Goal: Task Accomplishment & Management: Use online tool/utility

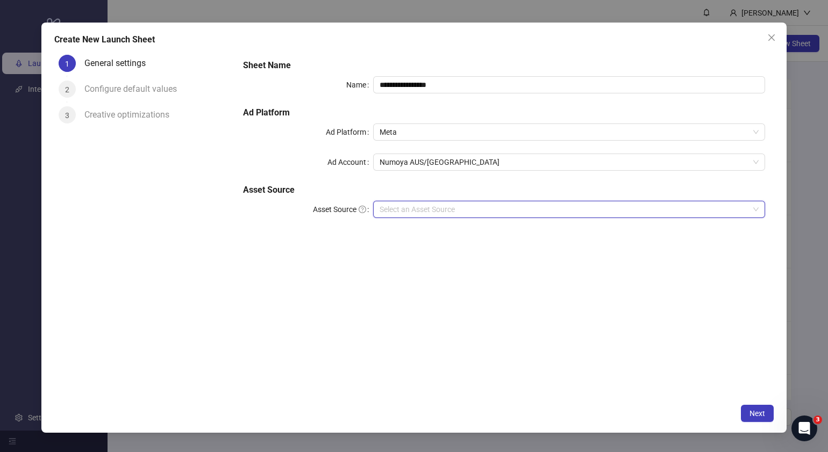
click at [501, 207] on input "Asset Source" at bounding box center [563, 210] width 369 height 16
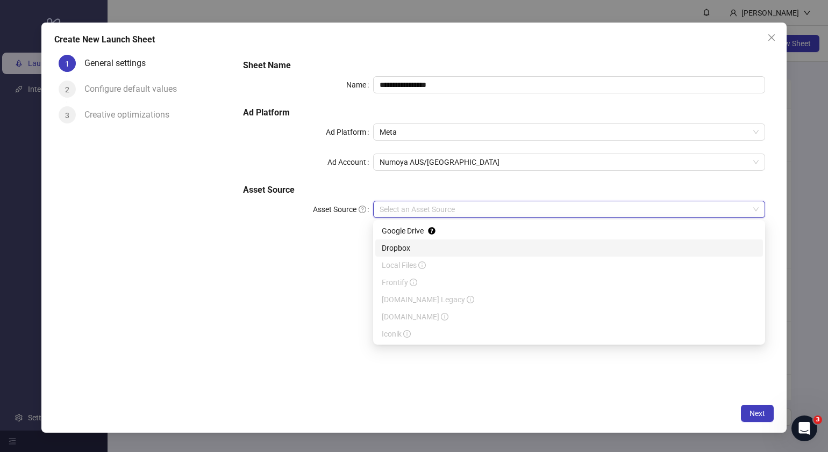
click at [451, 233] on div "Google Drive" at bounding box center [569, 231] width 375 height 12
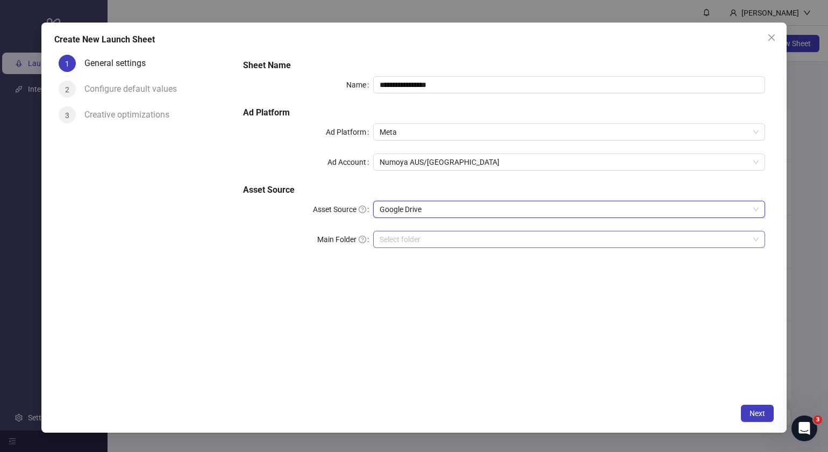
click at [469, 242] on input "Main Folder" at bounding box center [563, 240] width 369 height 16
click at [425, 242] on input "Main Folder" at bounding box center [563, 240] width 369 height 16
click at [439, 233] on input "Main Folder" at bounding box center [563, 240] width 369 height 16
click at [755, 411] on span "Next" at bounding box center [757, 414] width 16 height 9
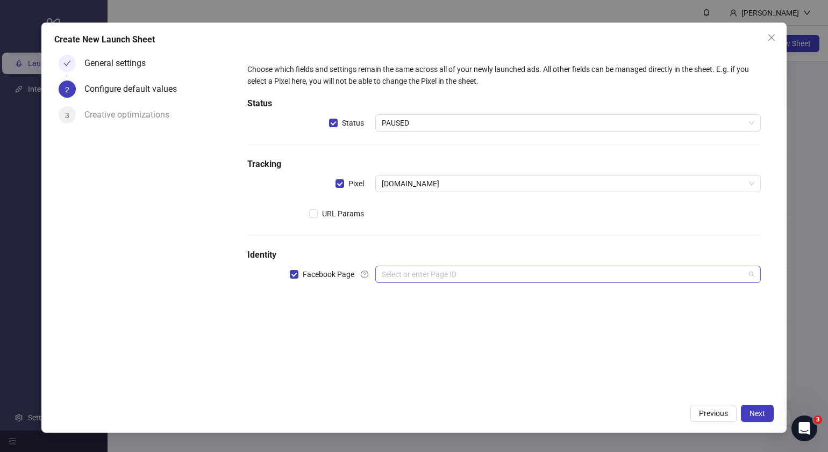
click at [430, 278] on input "search" at bounding box center [563, 275] width 363 height 16
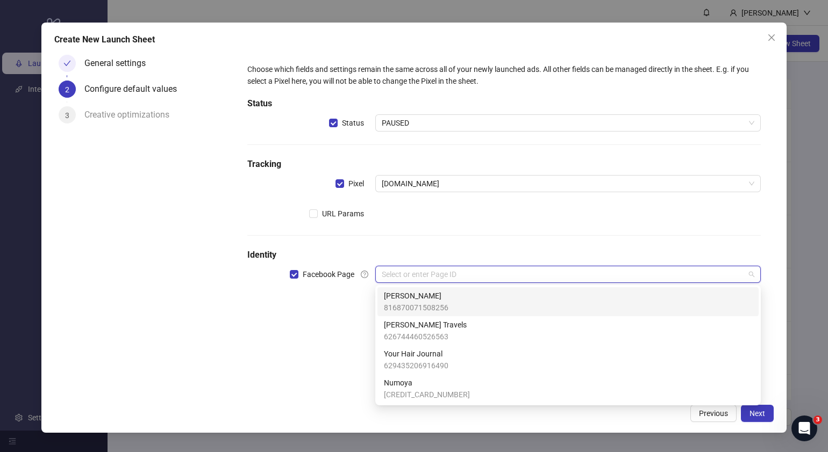
paste input "**********"
type input "**********"
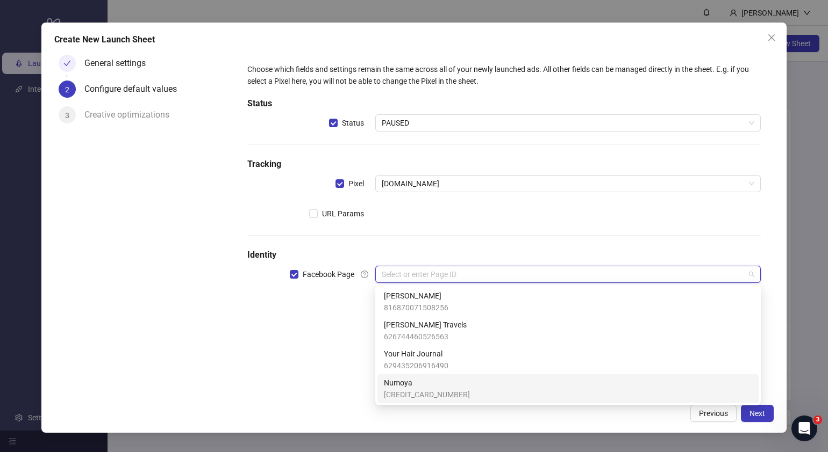
click at [428, 385] on span "Numoya" at bounding box center [427, 383] width 86 height 12
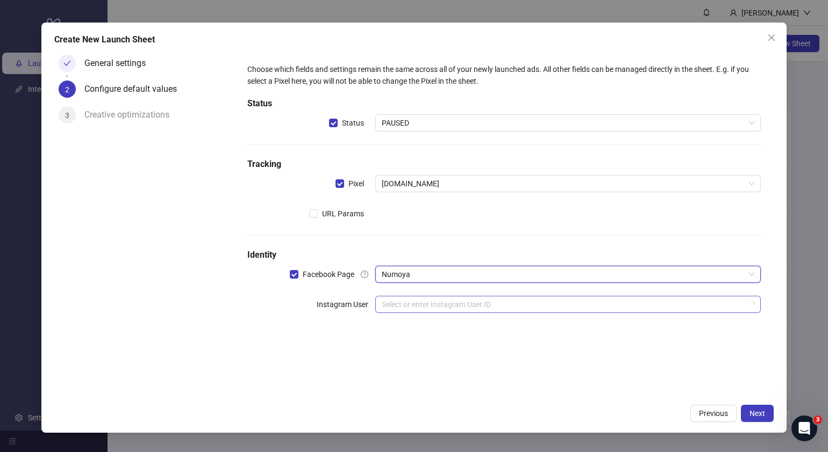
click at [476, 312] on div "Select or enter Instagram User ID" at bounding box center [567, 304] width 385 height 17
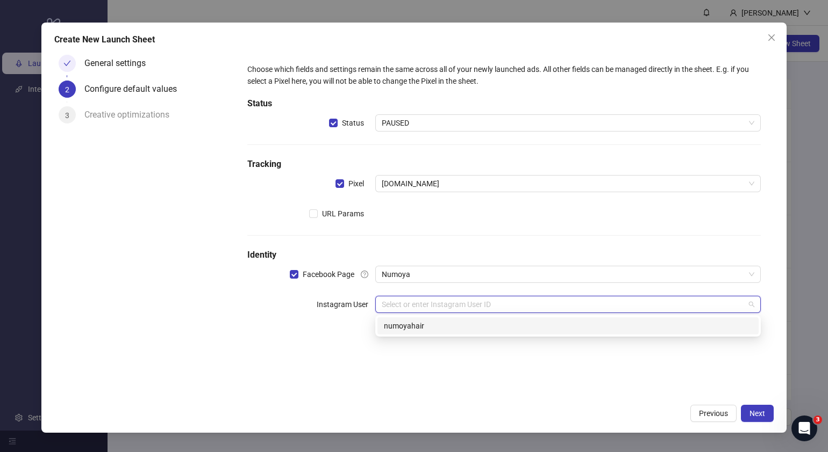
click at [461, 328] on div "numoyahair" at bounding box center [568, 326] width 368 height 12
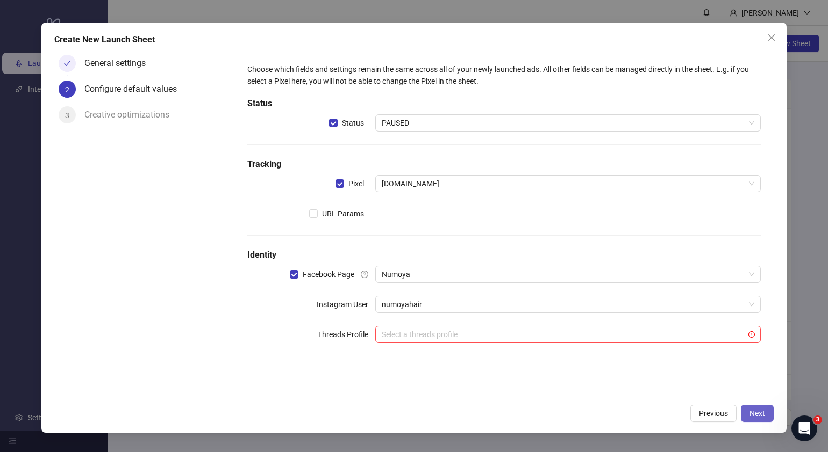
click at [760, 408] on button "Next" at bounding box center [757, 413] width 33 height 17
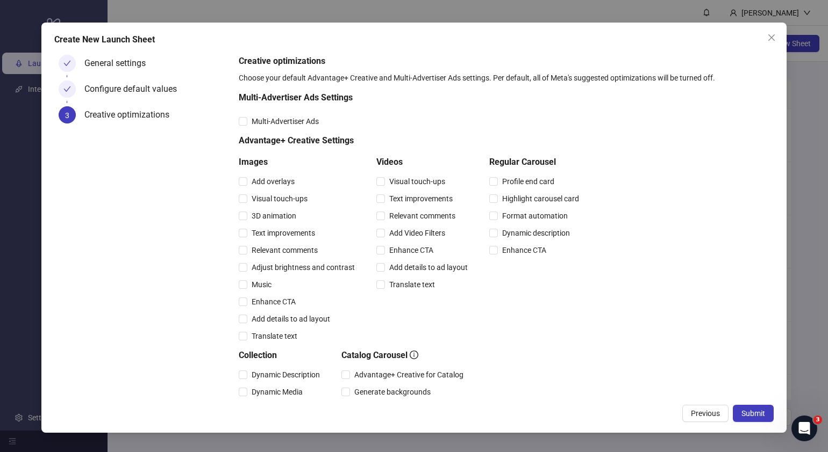
click at [760, 408] on button "Submit" at bounding box center [752, 413] width 41 height 17
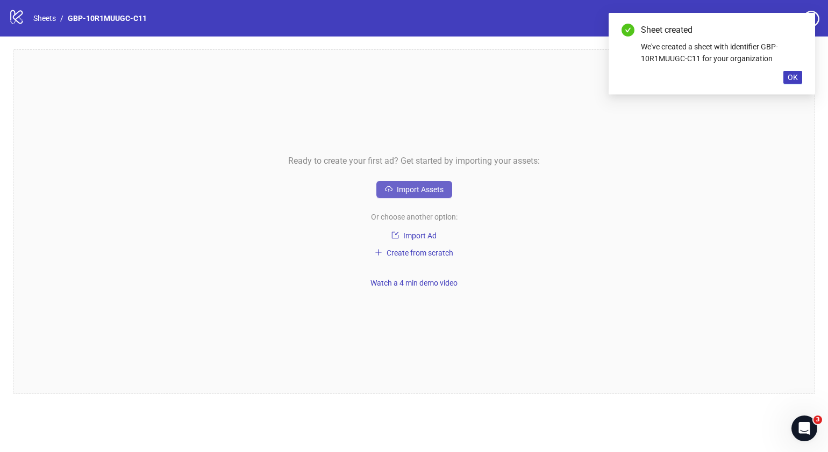
click at [406, 185] on span "Import Assets" at bounding box center [420, 189] width 47 height 9
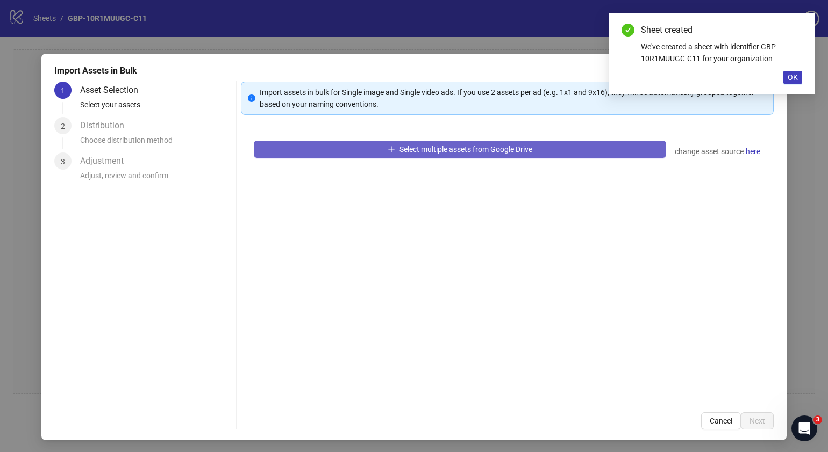
click at [464, 148] on span "Select multiple assets from Google Drive" at bounding box center [465, 149] width 133 height 9
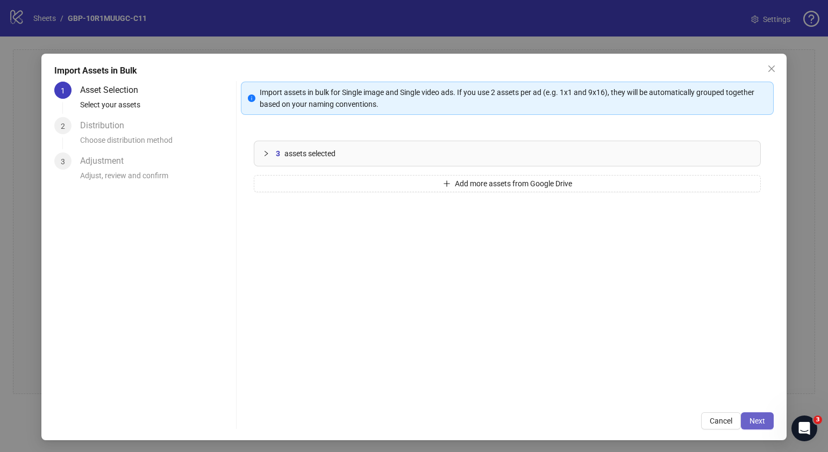
click at [755, 417] on button "Next" at bounding box center [757, 421] width 33 height 17
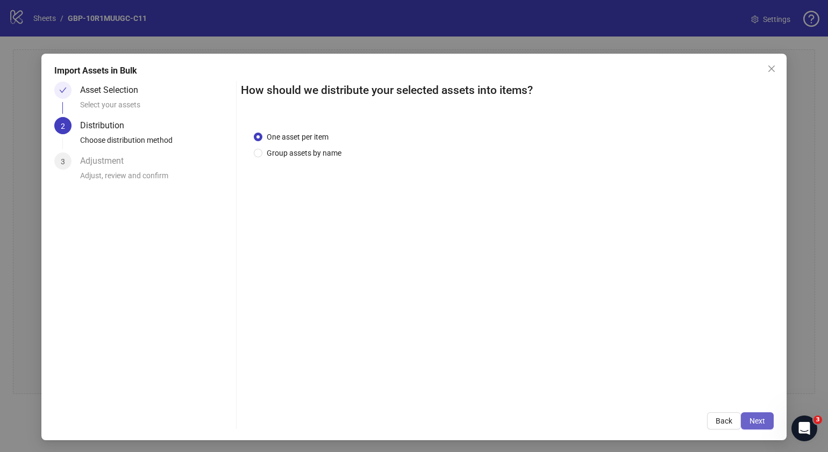
click at [755, 425] on button "Next" at bounding box center [757, 421] width 33 height 17
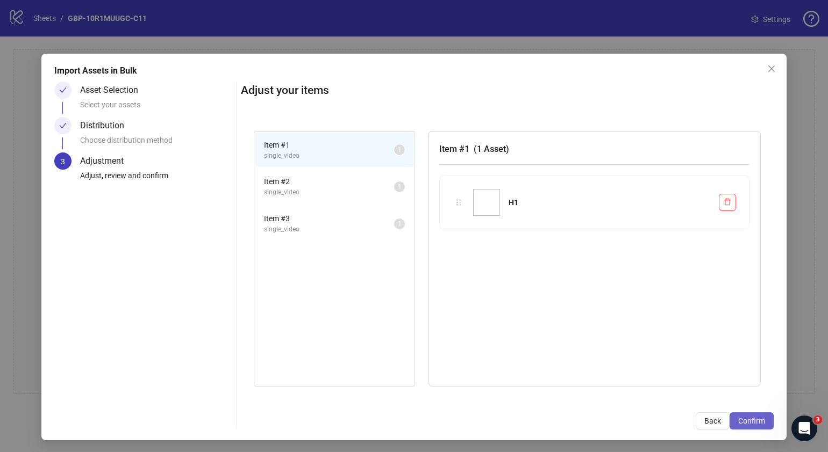
click at [755, 423] on button "Confirm" at bounding box center [751, 421] width 44 height 17
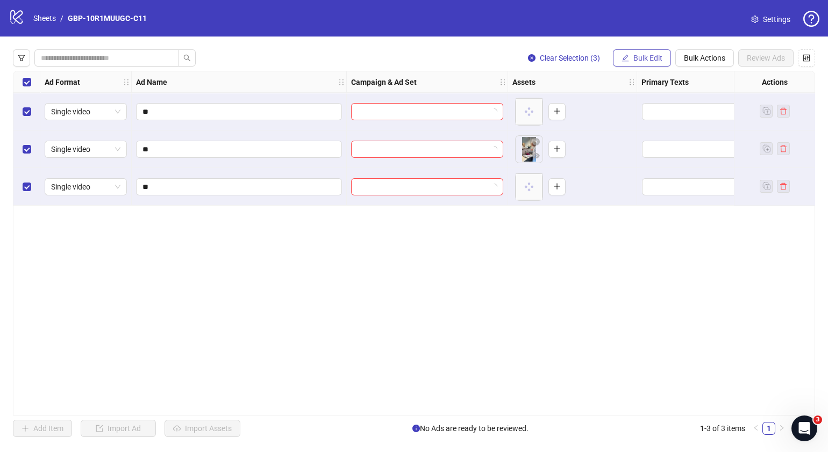
click at [643, 55] on span "Bulk Edit" at bounding box center [647, 58] width 29 height 9
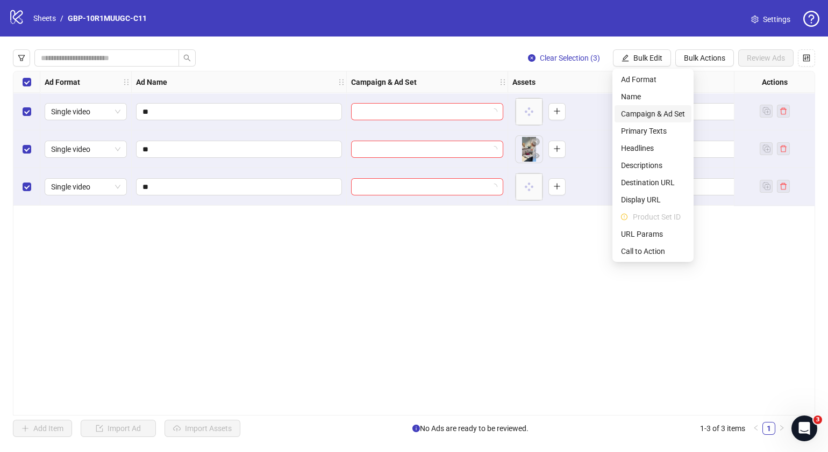
click at [645, 110] on span "Campaign & Ad Set" at bounding box center [653, 114] width 64 height 12
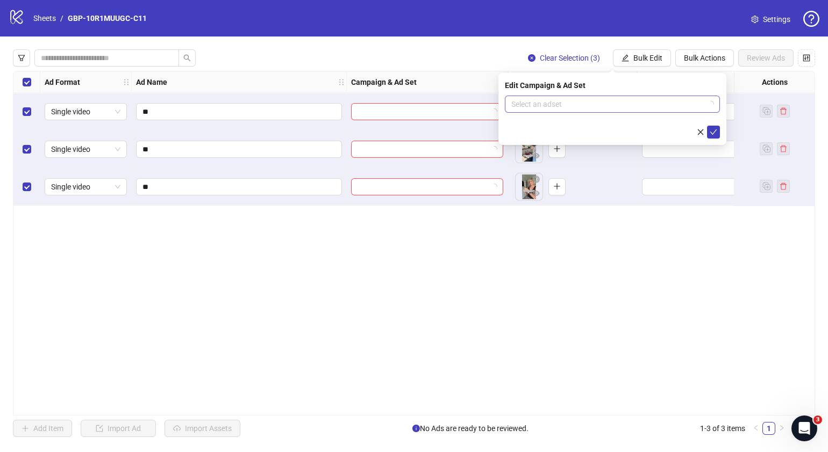
click at [710, 105] on icon "loading" at bounding box center [710, 104] width 6 height 6
click at [712, 105] on span at bounding box center [612, 104] width 202 height 16
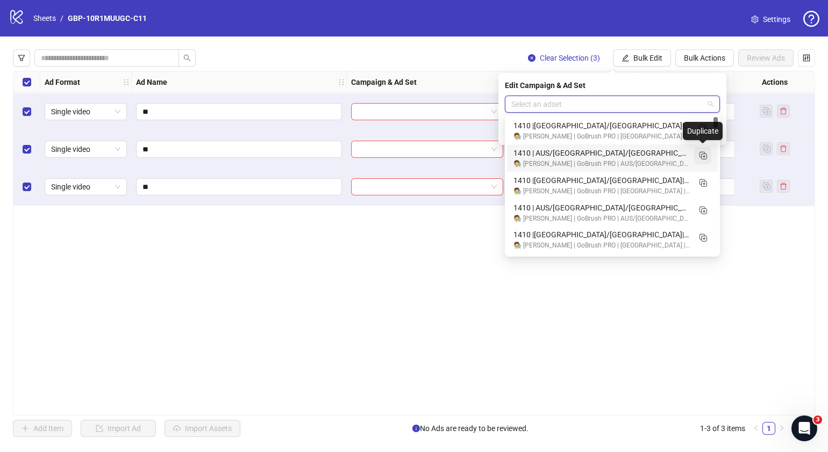
click at [703, 160] on icon "Duplicate" at bounding box center [702, 155] width 11 height 11
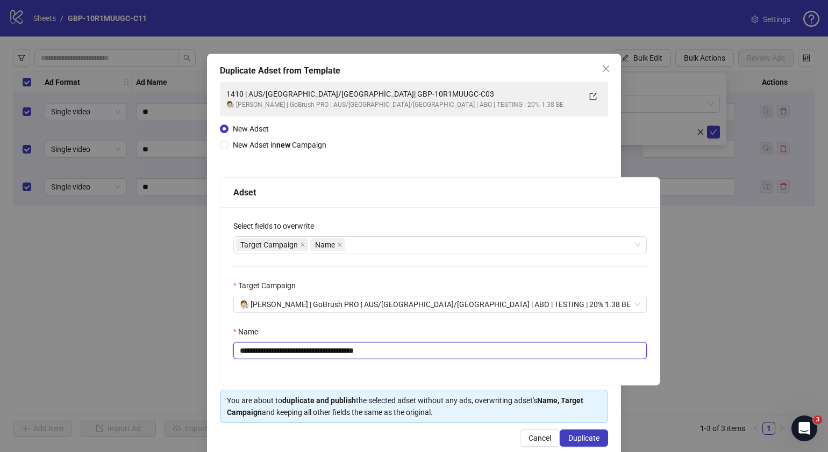
drag, startPoint x: 439, startPoint y: 349, endPoint x: 303, endPoint y: 358, distance: 136.3
click at [303, 358] on input "**********" at bounding box center [439, 350] width 413 height 17
paste input "text"
type input "**********"
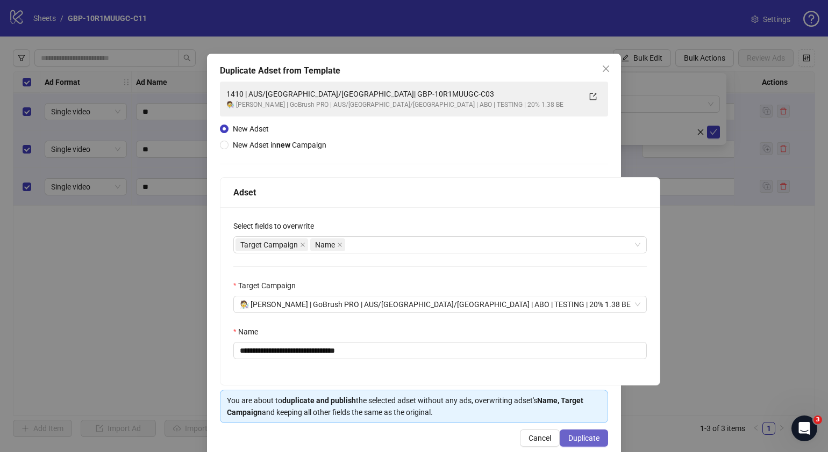
click at [576, 437] on span "Duplicate" at bounding box center [583, 438] width 31 height 9
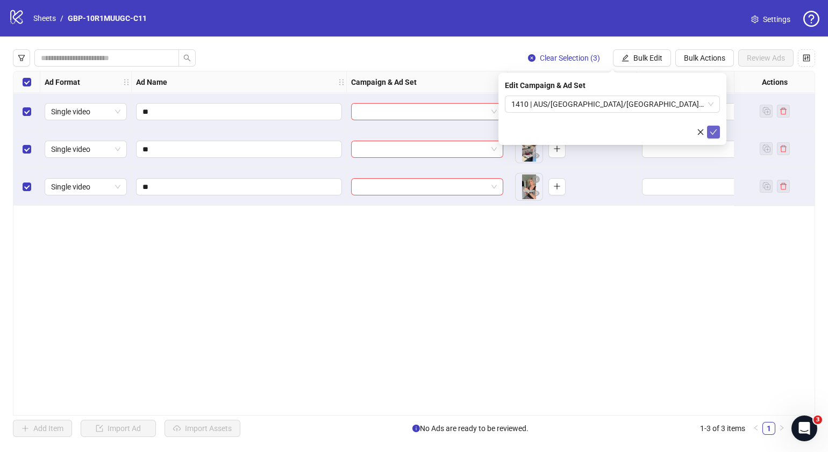
click at [717, 132] on button "submit" at bounding box center [713, 132] width 13 height 13
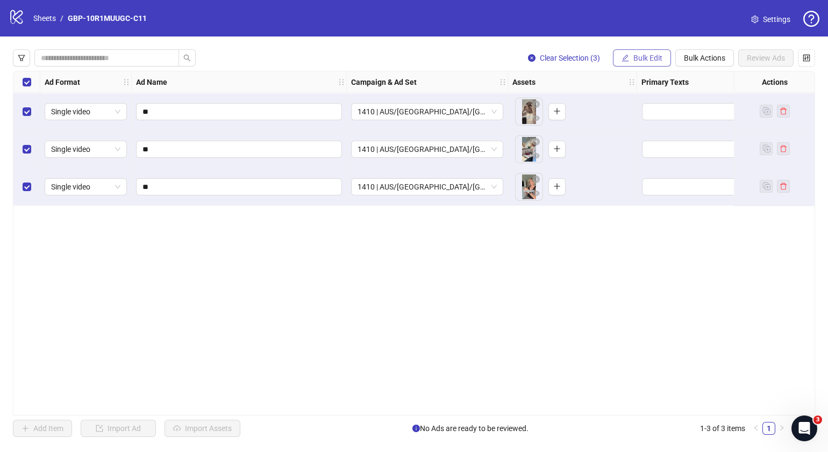
click at [648, 56] on span "Bulk Edit" at bounding box center [647, 58] width 29 height 9
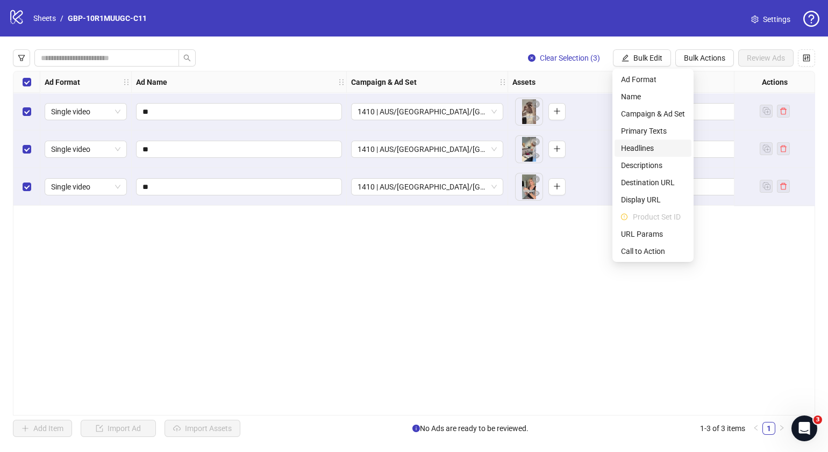
click at [657, 146] on span "Headlines" at bounding box center [653, 148] width 64 height 12
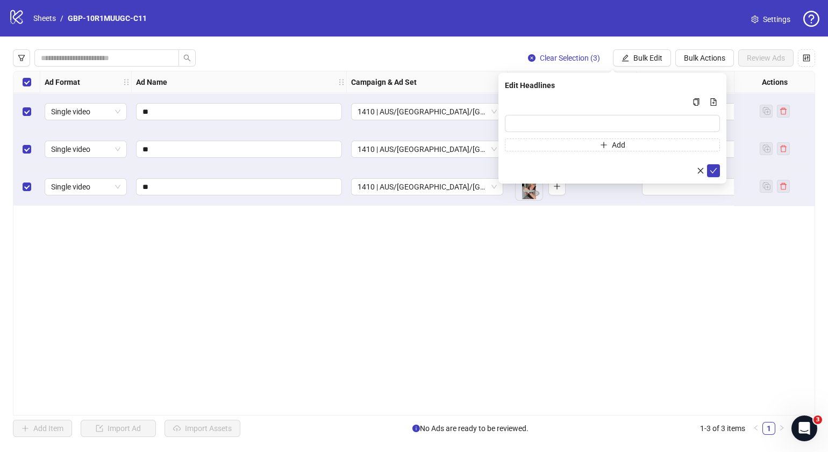
click at [597, 132] on div "Add" at bounding box center [612, 124] width 215 height 56
click at [599, 125] on input "Multi-input container - paste or copy values" at bounding box center [612, 123] width 215 height 17
paste input "*******"
type input "*******"
click at [557, 139] on button "Add" at bounding box center [612, 145] width 215 height 13
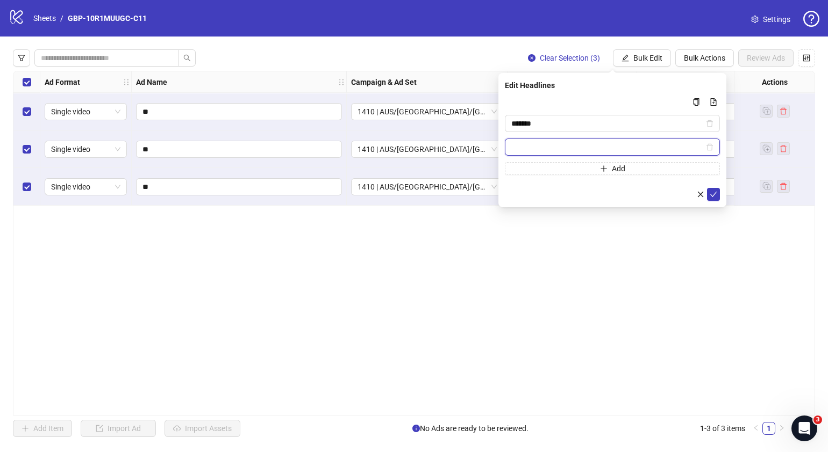
paste input "**********"
type input "**********"
click at [715, 192] on icon "check" at bounding box center [713, 194] width 7 height 5
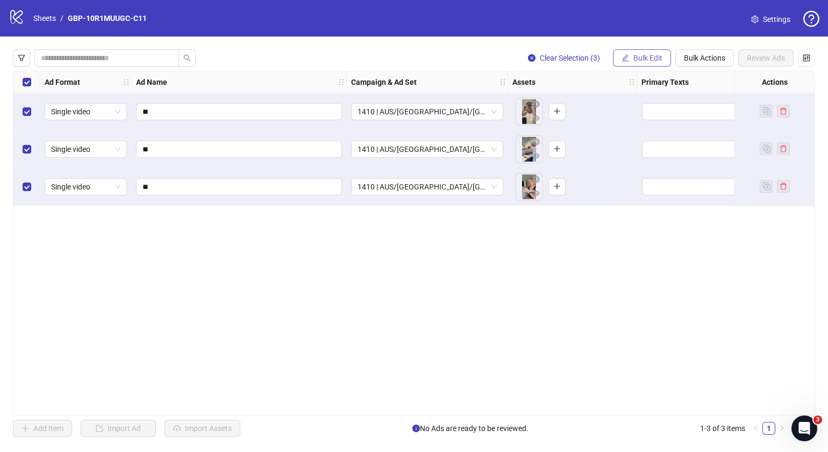
click at [642, 56] on span "Bulk Edit" at bounding box center [647, 58] width 29 height 9
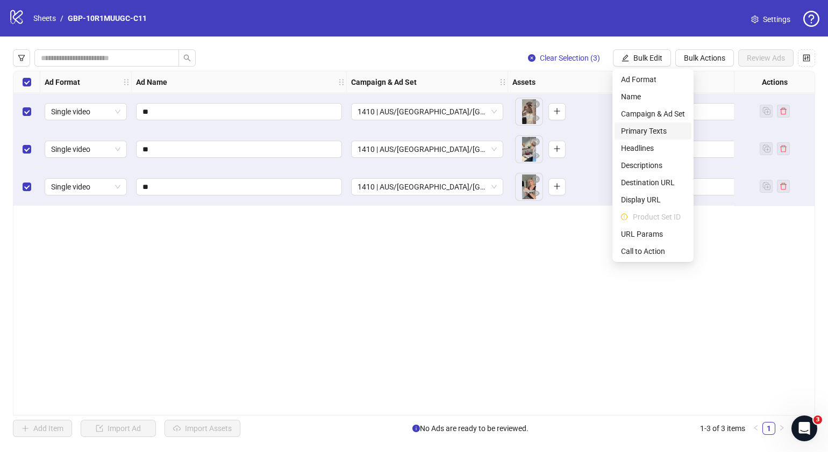
click at [653, 130] on span "Primary Texts" at bounding box center [653, 131] width 64 height 12
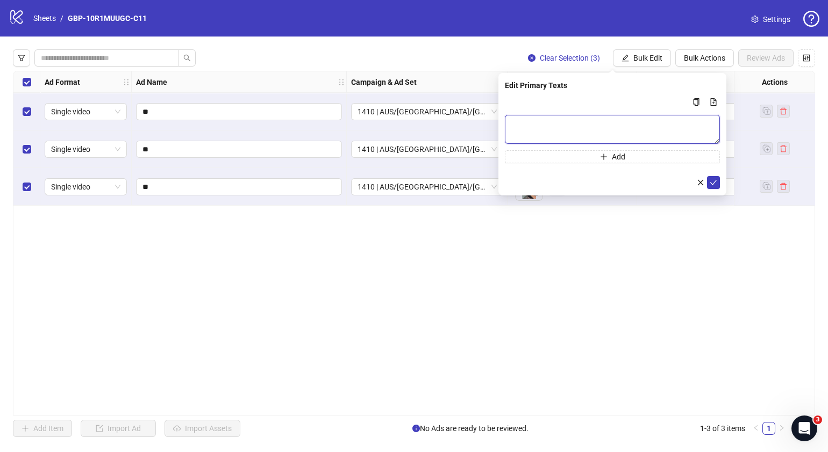
click at [542, 120] on textarea "Multi-text input container - paste or copy values" at bounding box center [612, 129] width 215 height 29
paste textarea "**********"
type textarea "**********"
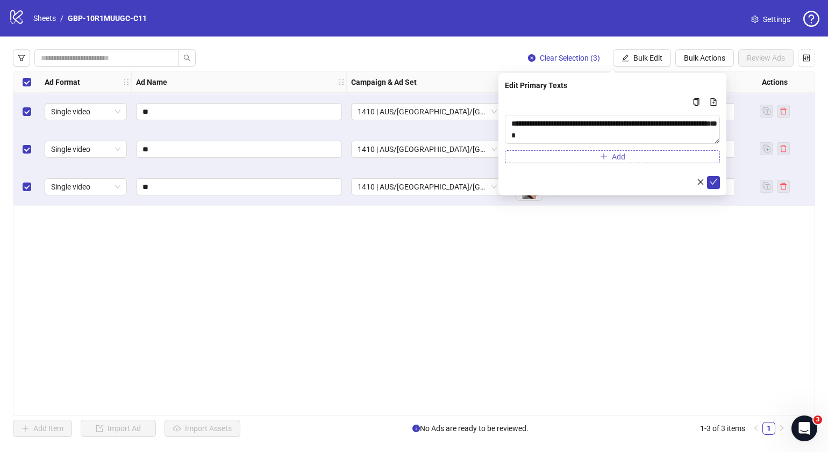
click at [559, 160] on button "Add" at bounding box center [612, 156] width 215 height 13
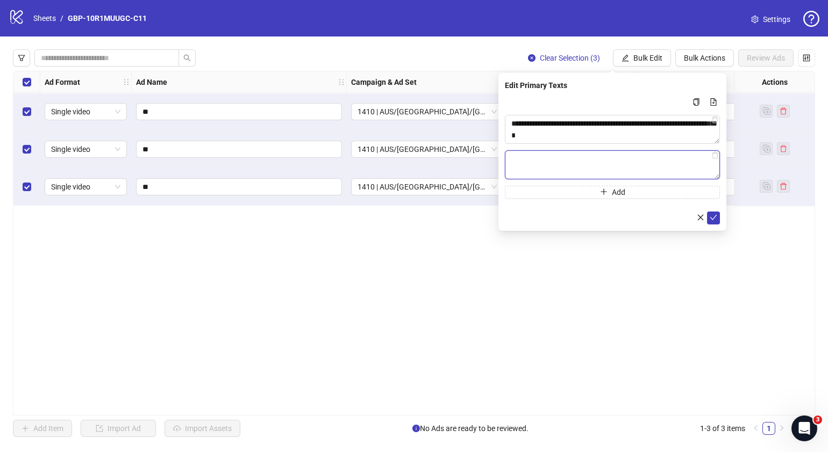
paste textarea "**********"
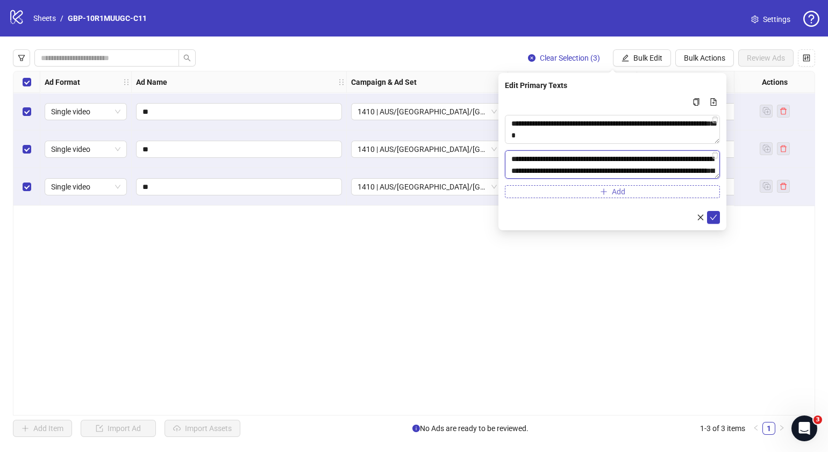
scroll to position [126, 0]
type textarea "**********"
click at [710, 219] on icon "check" at bounding box center [713, 218] width 8 height 8
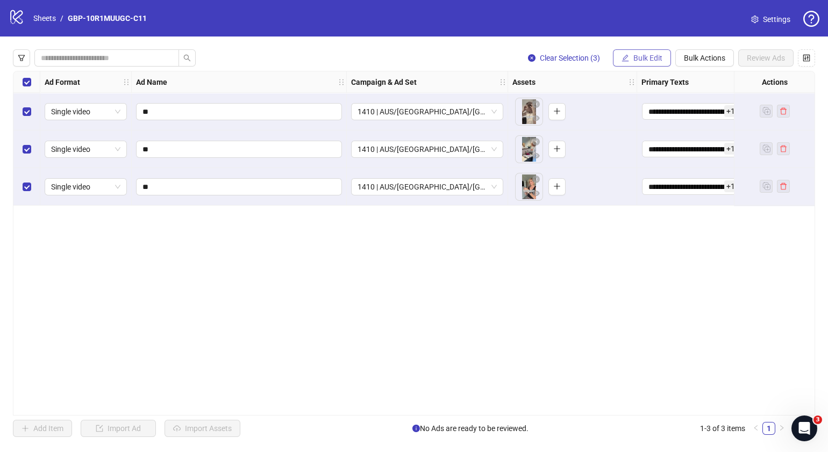
click at [651, 52] on button "Bulk Edit" at bounding box center [642, 57] width 58 height 17
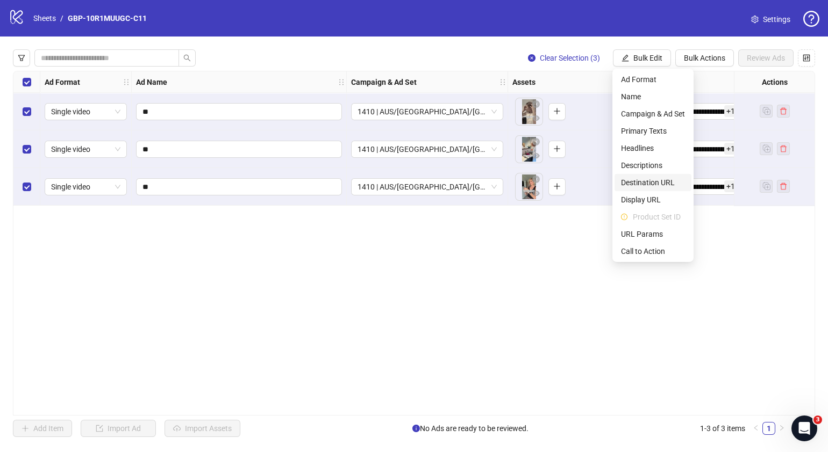
click at [659, 185] on span "Destination URL" at bounding box center [653, 183] width 64 height 12
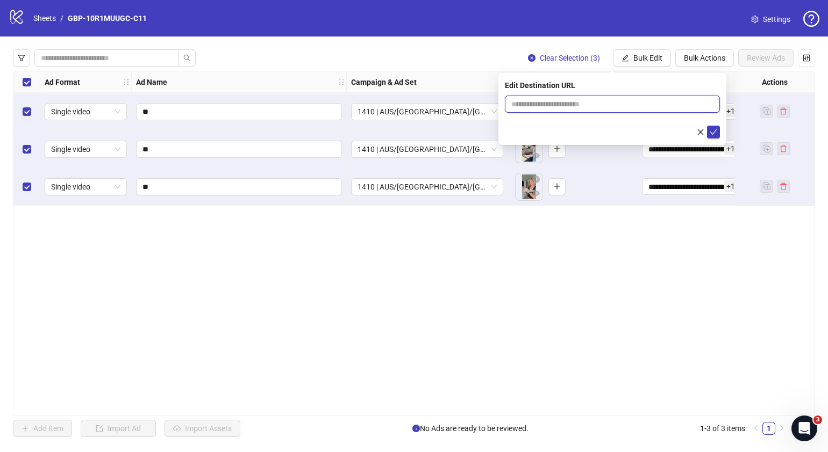
click at [607, 103] on input "text" at bounding box center [607, 104] width 193 height 12
paste input "**********"
type input "**********"
click at [717, 130] on button "submit" at bounding box center [713, 132] width 13 height 13
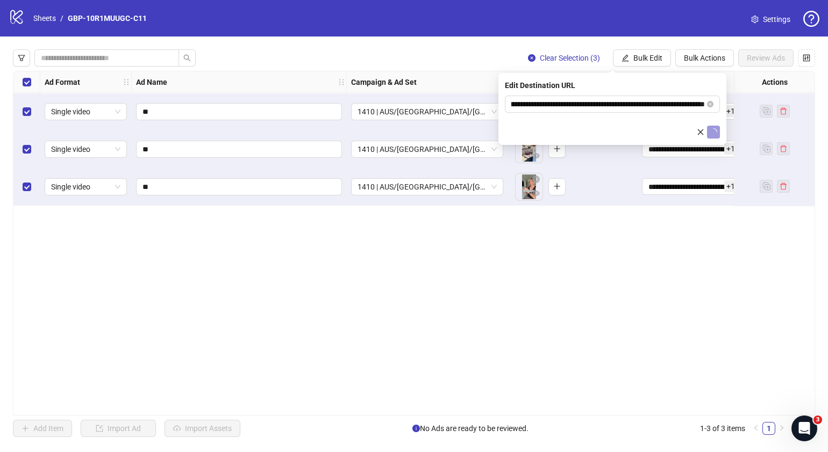
scroll to position [0, 0]
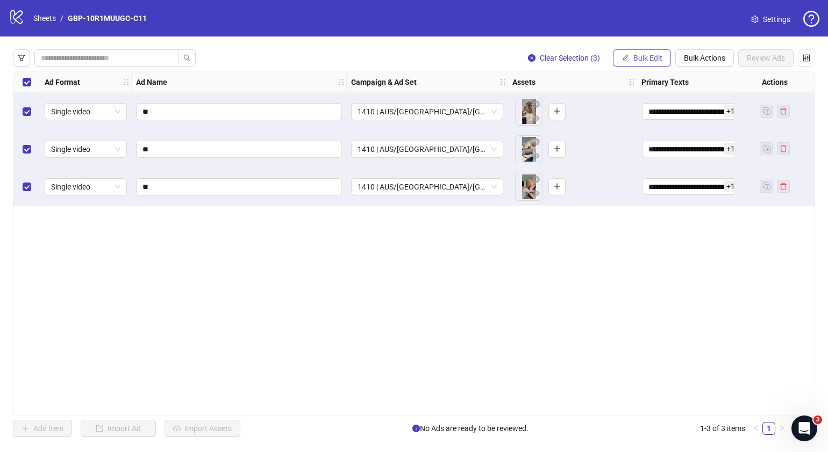
click at [665, 58] on button "Bulk Edit" at bounding box center [642, 57] width 58 height 17
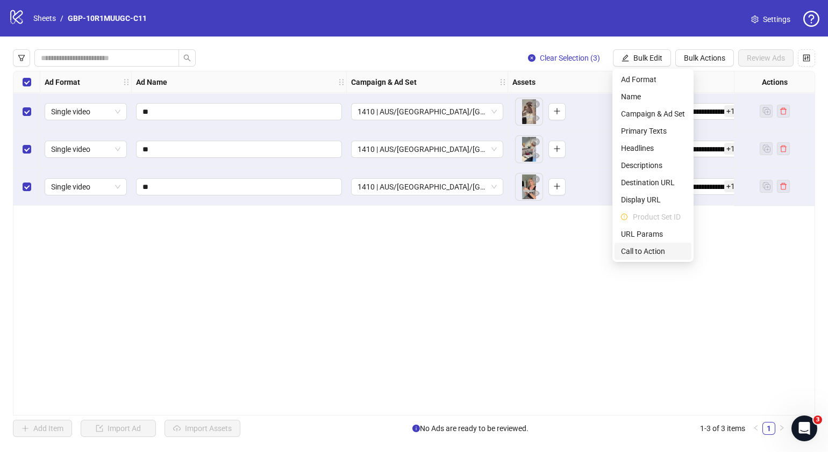
click at [656, 246] on span "Call to Action" at bounding box center [653, 252] width 64 height 12
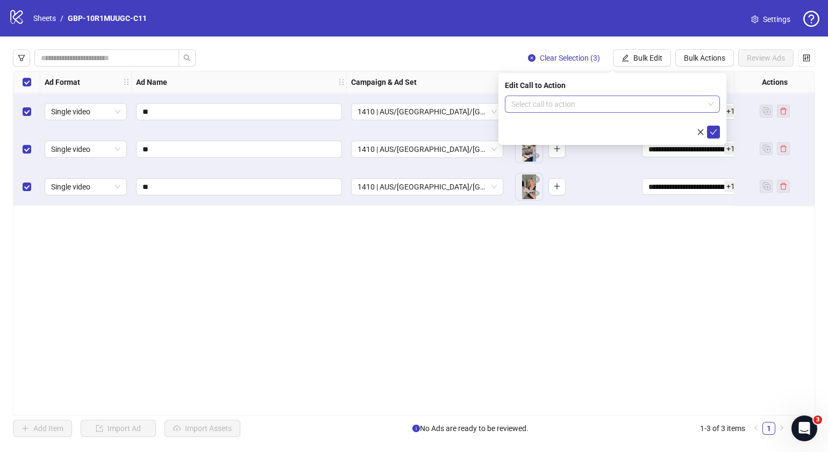
click at [633, 105] on input "search" at bounding box center [607, 104] width 192 height 16
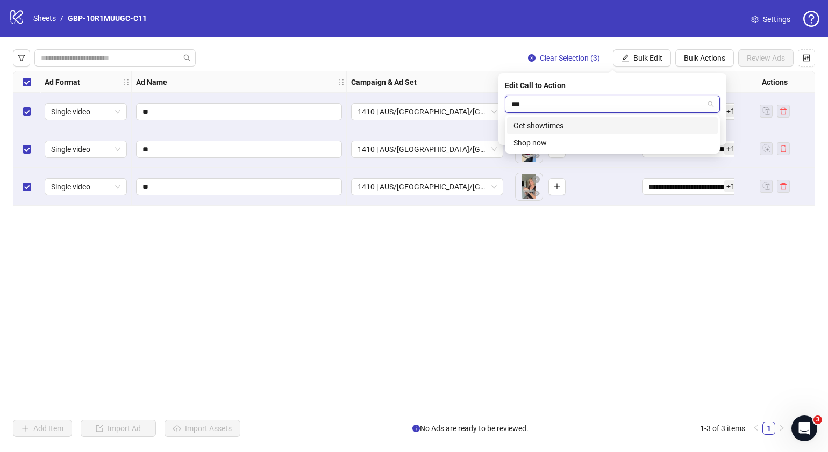
type input "****"
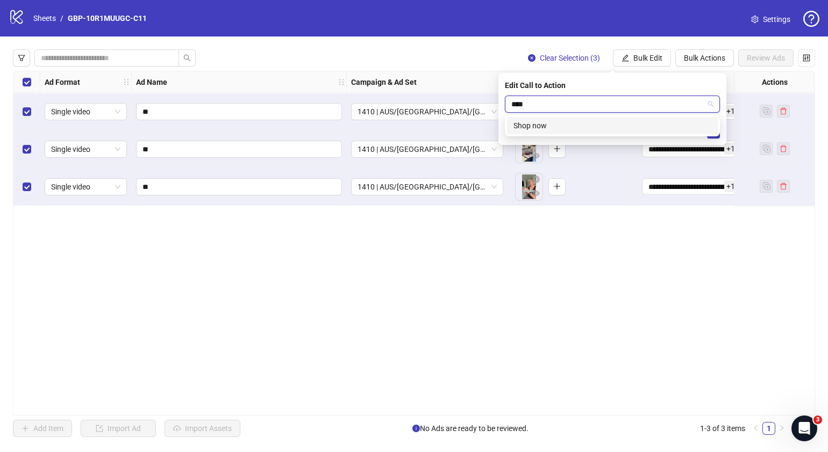
click at [623, 128] on div "Shop now" at bounding box center [612, 126] width 198 height 12
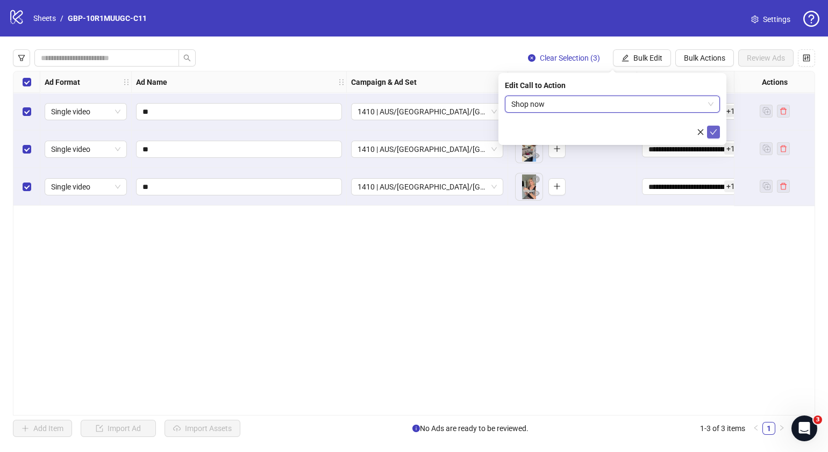
click at [710, 134] on icon "check" at bounding box center [713, 132] width 8 height 8
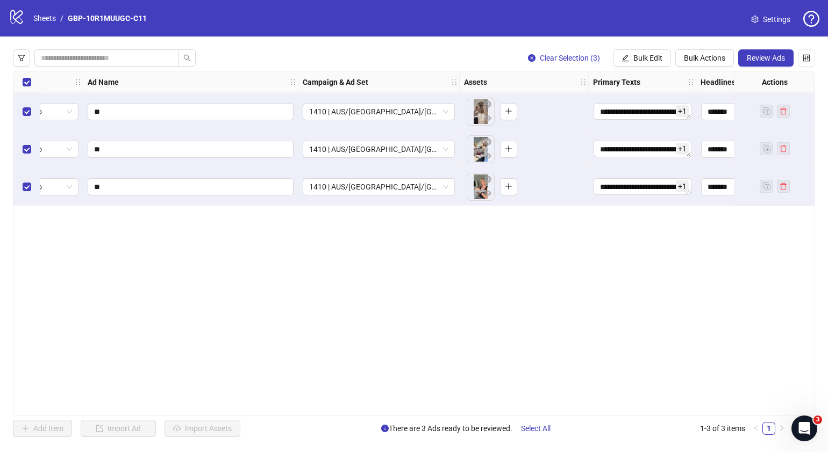
scroll to position [0, 49]
drag, startPoint x: 387, startPoint y: 408, endPoint x: 423, endPoint y: 411, distance: 36.6
click at [426, 408] on div "**********" at bounding box center [414, 243] width 802 height 345
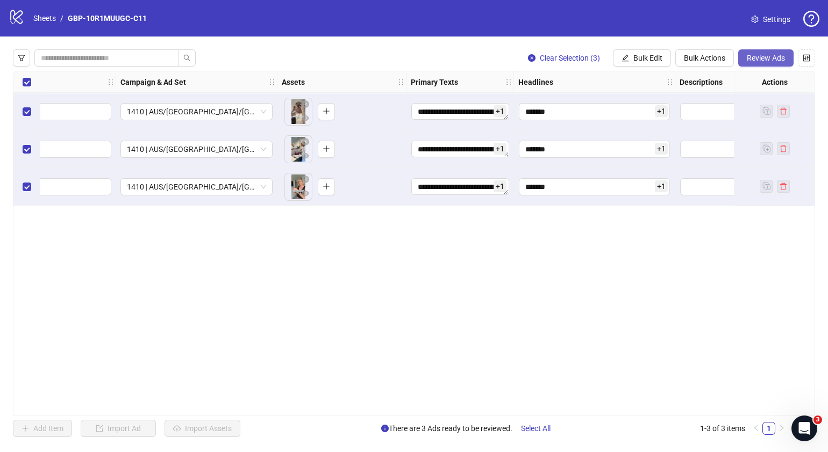
click at [763, 56] on span "Review Ads" at bounding box center [765, 58] width 38 height 9
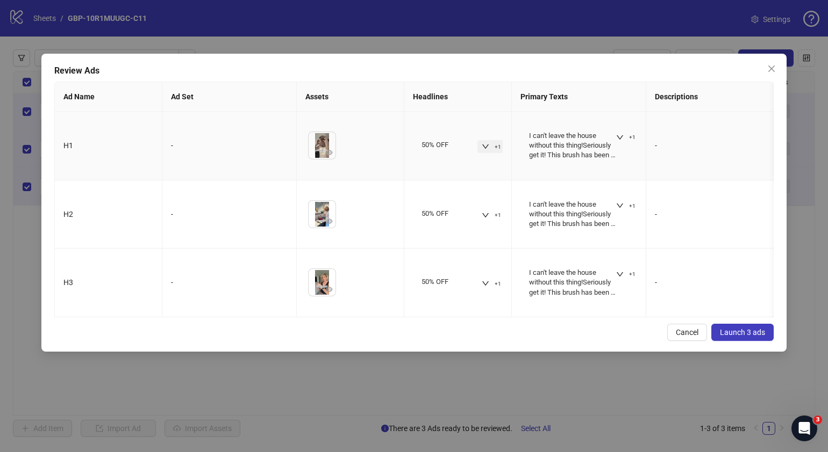
click at [488, 143] on icon "down" at bounding box center [486, 147] width 8 height 8
click at [615, 141] on button "+1" at bounding box center [626, 137] width 28 height 13
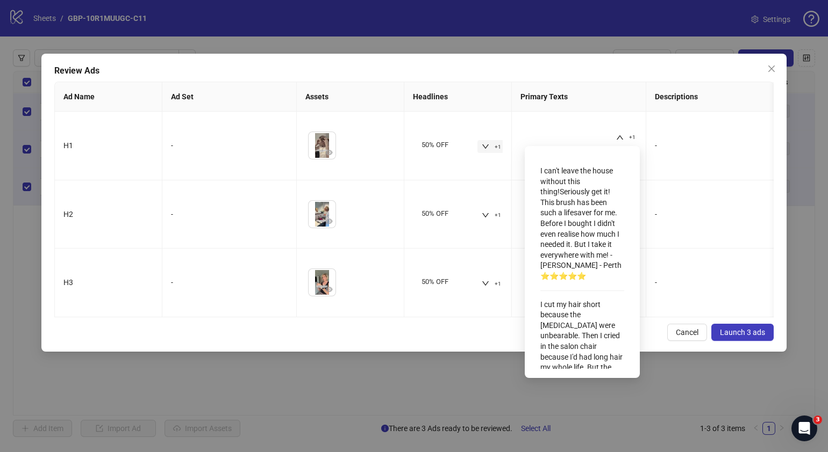
drag, startPoint x: 379, startPoint y: 334, endPoint x: 307, endPoint y: 331, distance: 72.1
click at [378, 333] on div "Review Ads Ad Name Ad Set Assets Headlines Primary Texts Descriptions Destinati…" at bounding box center [413, 203] width 745 height 298
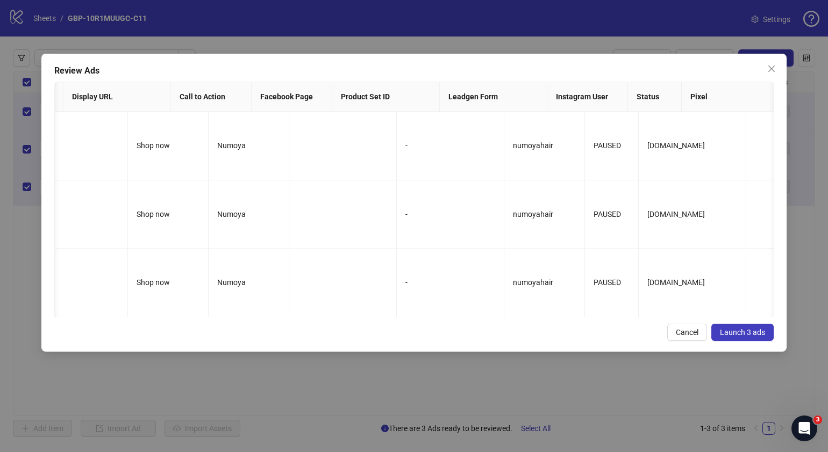
scroll to position [0, 0]
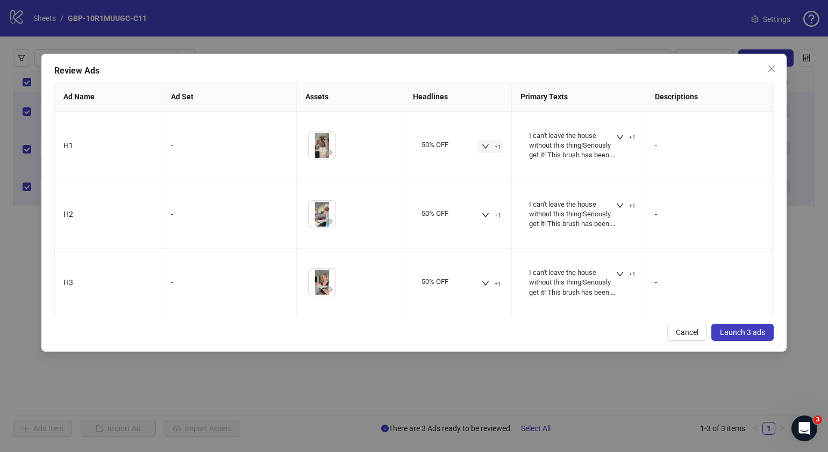
click at [756, 337] on span "Launch 3 ads" at bounding box center [742, 332] width 45 height 9
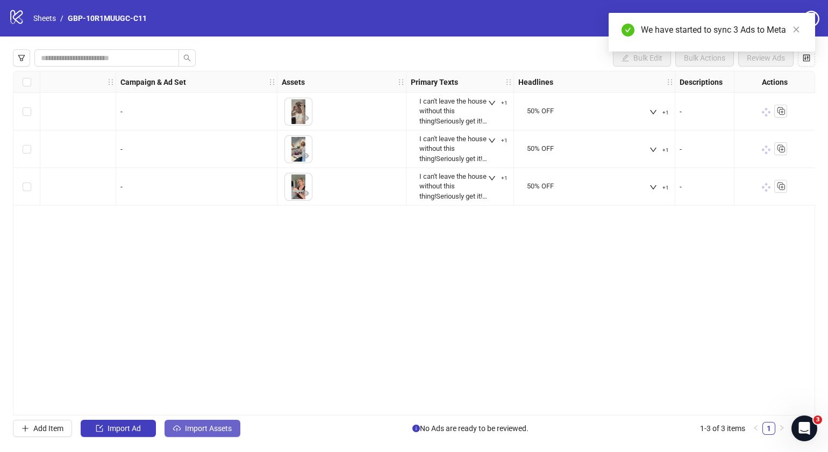
click at [221, 428] on span "Import Assets" at bounding box center [208, 429] width 47 height 9
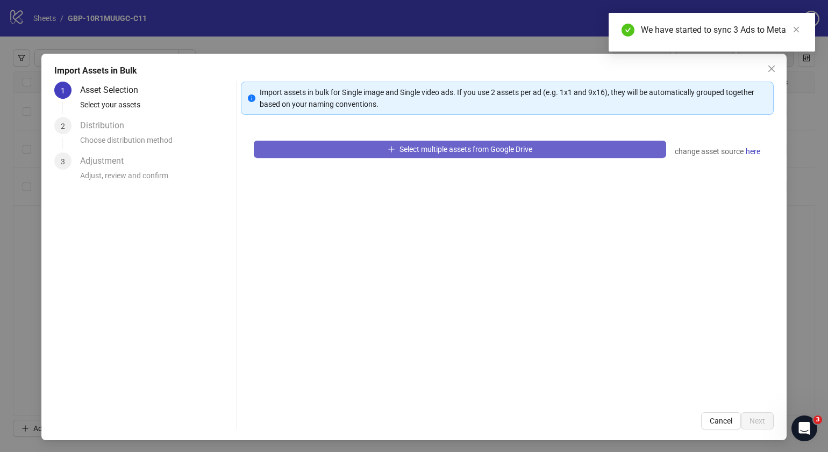
click at [568, 148] on button "Select multiple assets from Google Drive" at bounding box center [460, 149] width 412 height 17
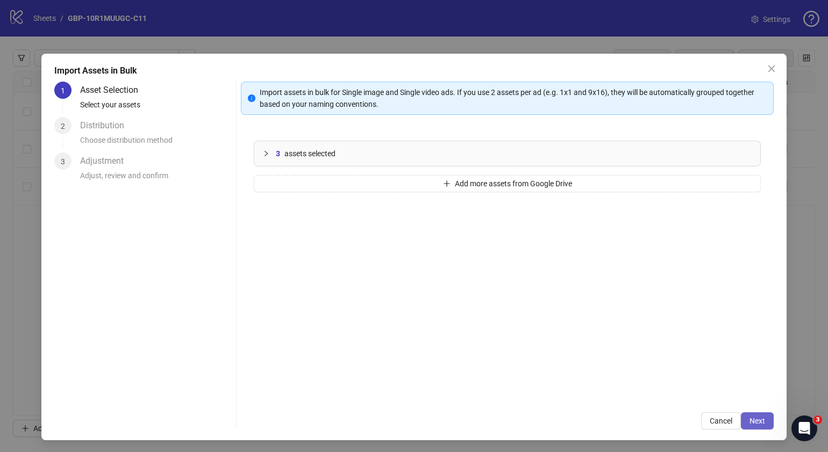
click at [741, 417] on button "Next" at bounding box center [757, 421] width 33 height 17
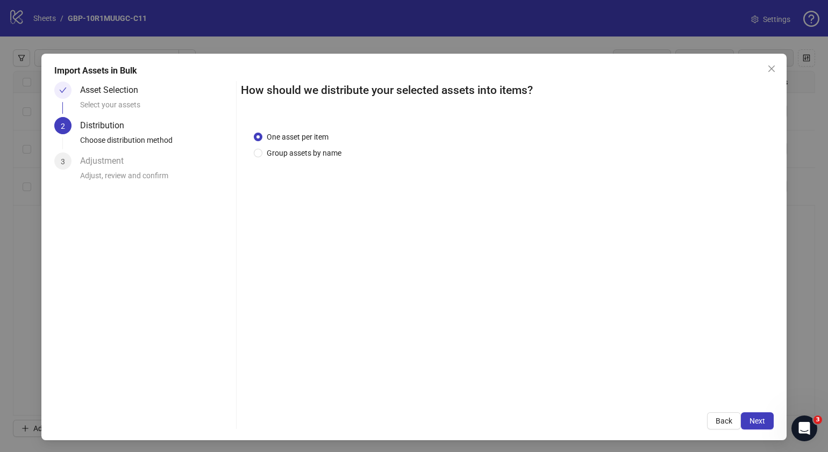
click at [749, 418] on span "Next" at bounding box center [757, 421] width 16 height 9
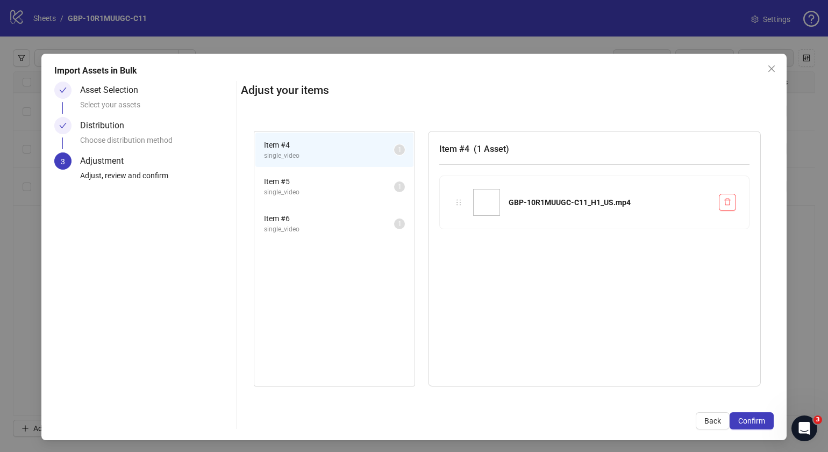
click at [739, 418] on span "Confirm" at bounding box center [751, 421] width 27 height 9
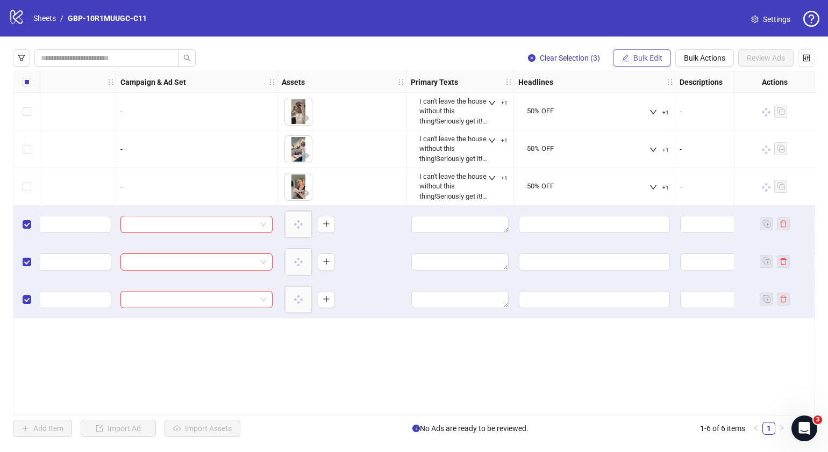
click at [655, 59] on span "Bulk Edit" at bounding box center [647, 58] width 29 height 9
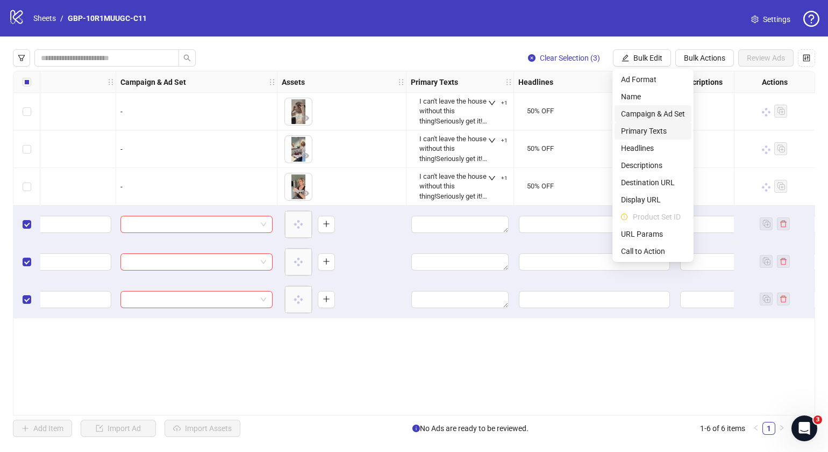
click at [656, 115] on span "Campaign & Ad Set" at bounding box center [653, 114] width 64 height 12
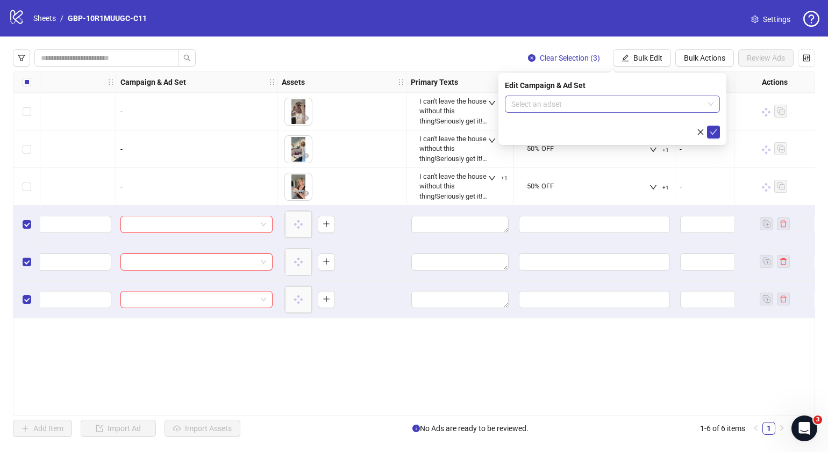
click at [706, 104] on span at bounding box center [612, 104] width 202 height 16
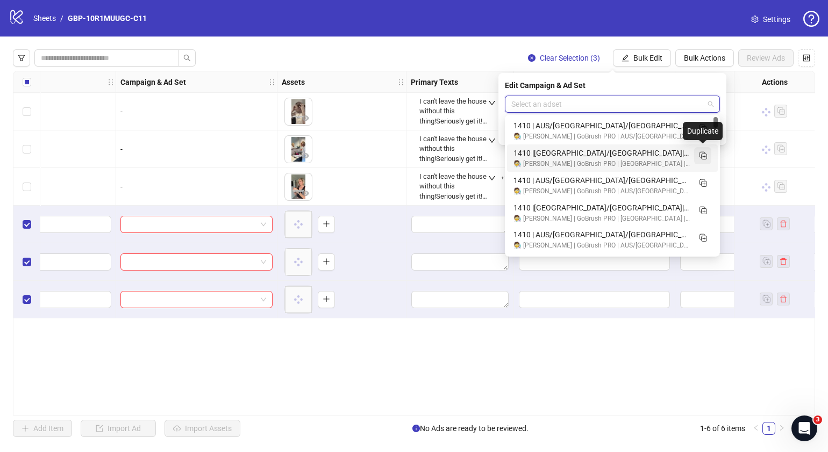
click at [703, 157] on rect "Duplicate" at bounding box center [701, 154] width 5 height 5
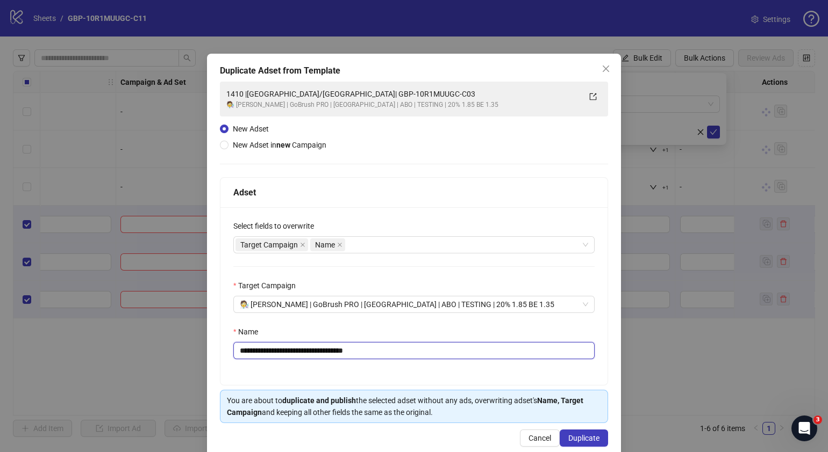
drag, startPoint x: 420, startPoint y: 350, endPoint x: 290, endPoint y: 361, distance: 130.5
click at [290, 361] on div "**********" at bounding box center [413, 296] width 387 height 178
paste input "text"
type input "**********"
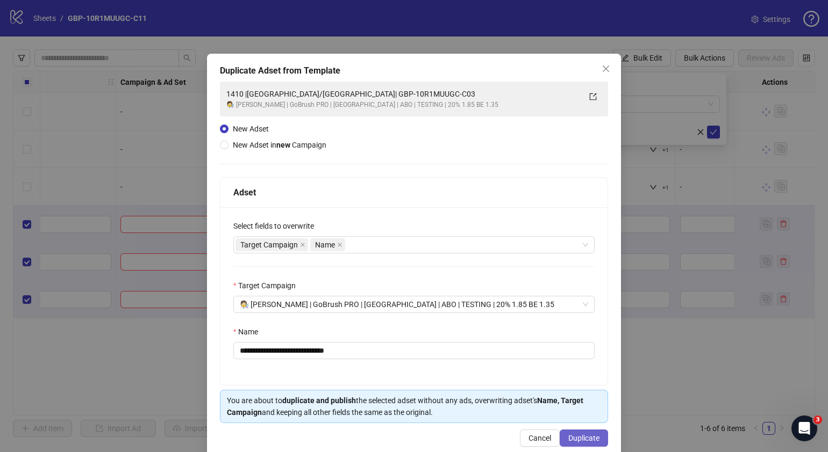
click at [576, 437] on span "Duplicate" at bounding box center [583, 438] width 31 height 9
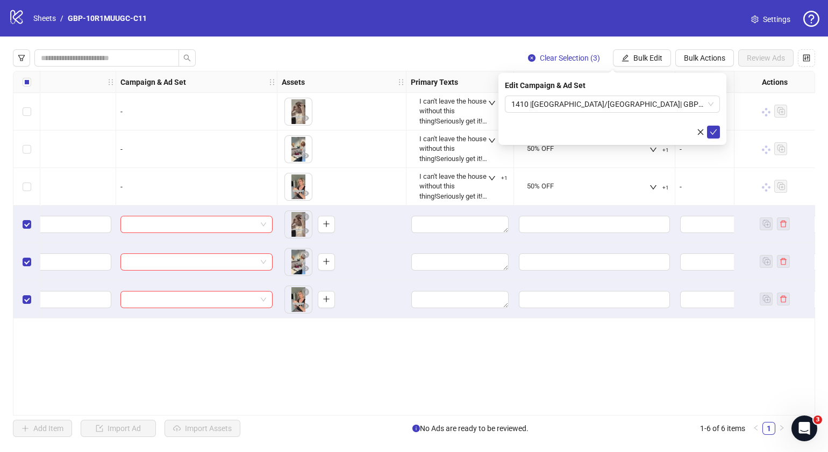
click at [721, 128] on div "Edit Campaign & Ad Set 1410 |[GEOGRAPHIC_DATA]/[GEOGRAPHIC_DATA]| GBP-10R1MUUGC…" at bounding box center [612, 109] width 228 height 72
click at [716, 134] on icon "check" at bounding box center [713, 132] width 8 height 8
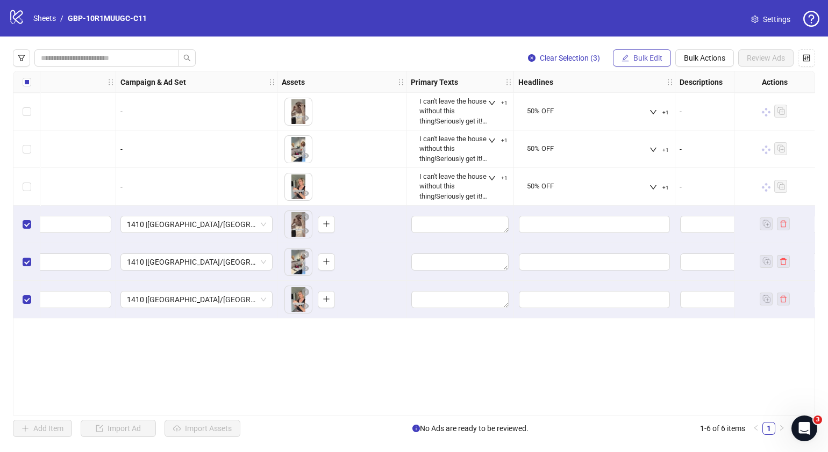
click at [653, 60] on span "Bulk Edit" at bounding box center [647, 58] width 29 height 9
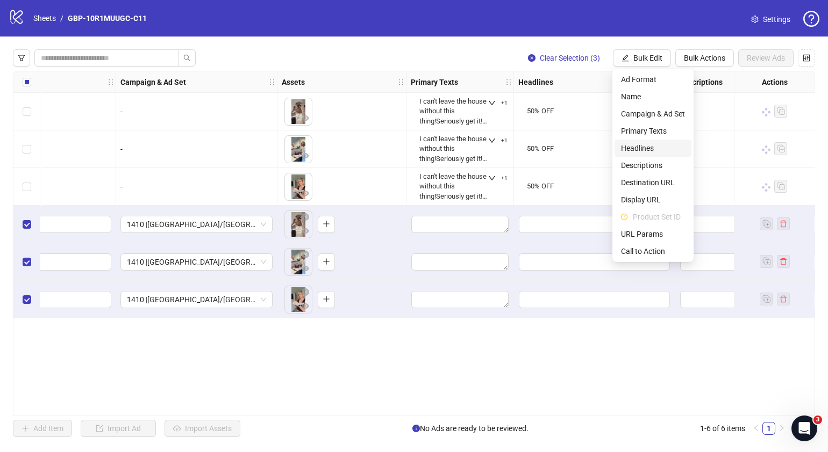
click at [649, 148] on span "Headlines" at bounding box center [653, 148] width 64 height 12
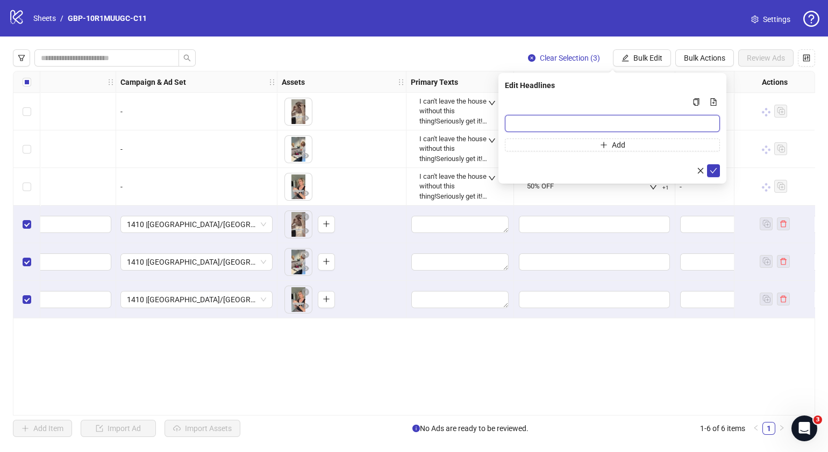
click at [583, 124] on input "Multi-input container - paste or copy values" at bounding box center [612, 123] width 215 height 17
paste input "*******"
type input "*******"
click at [575, 145] on button "Add" at bounding box center [612, 145] width 215 height 13
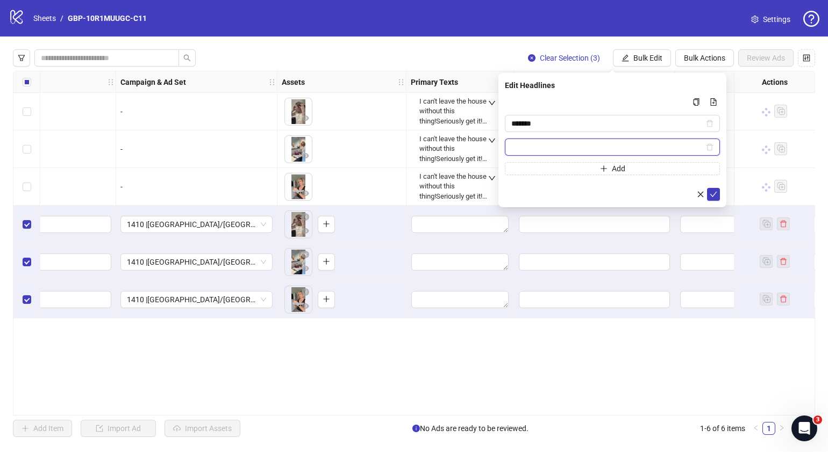
paste input "**********"
type input "**********"
click at [714, 194] on icon "check" at bounding box center [713, 195] width 8 height 8
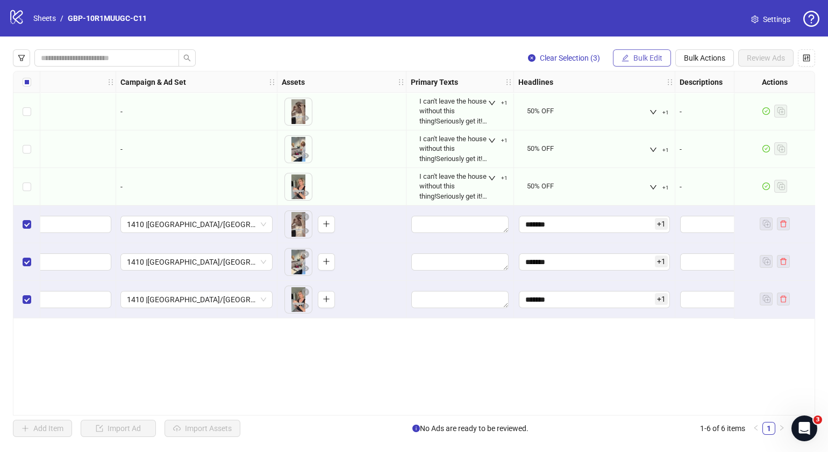
click at [628, 53] on button "Bulk Edit" at bounding box center [642, 57] width 58 height 17
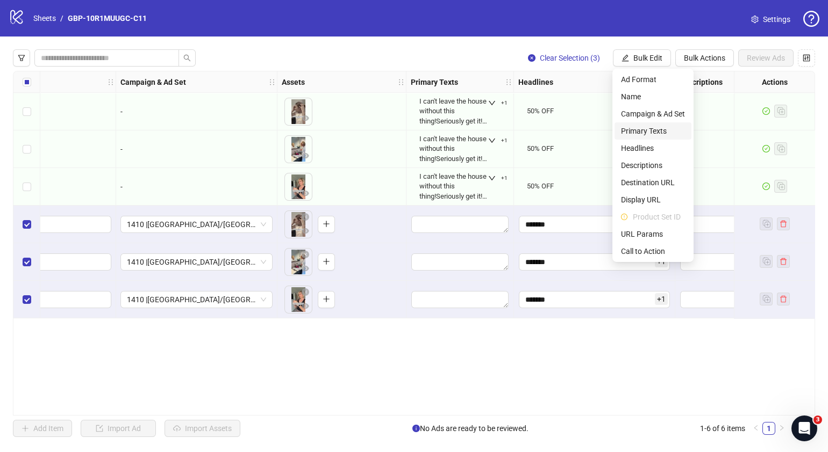
click at [656, 133] on span "Primary Texts" at bounding box center [653, 131] width 64 height 12
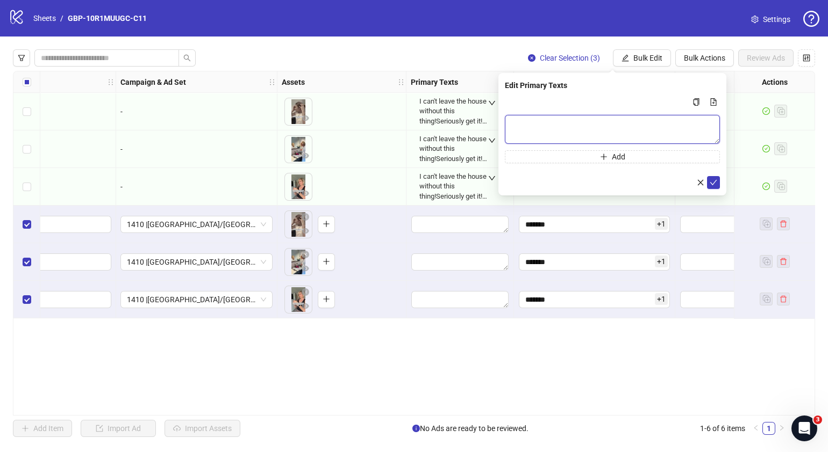
click at [580, 131] on textarea "Multi-text input container - paste or copy values" at bounding box center [612, 129] width 215 height 29
paste textarea "**********"
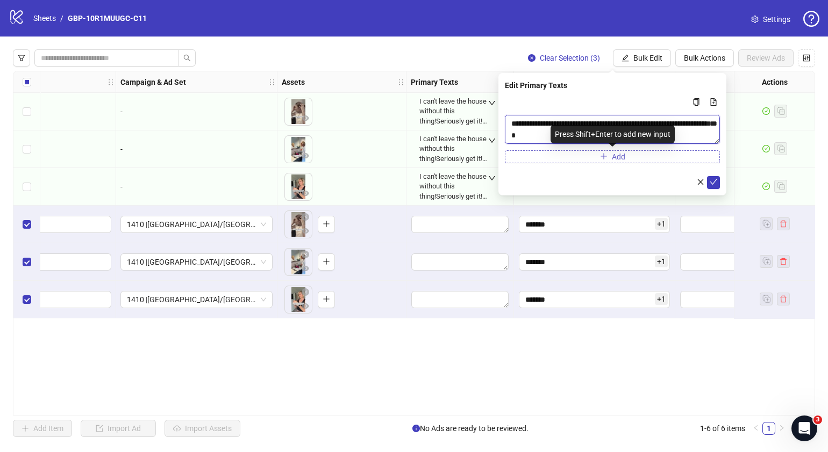
type textarea "**********"
click at [574, 157] on button "Add" at bounding box center [612, 156] width 215 height 13
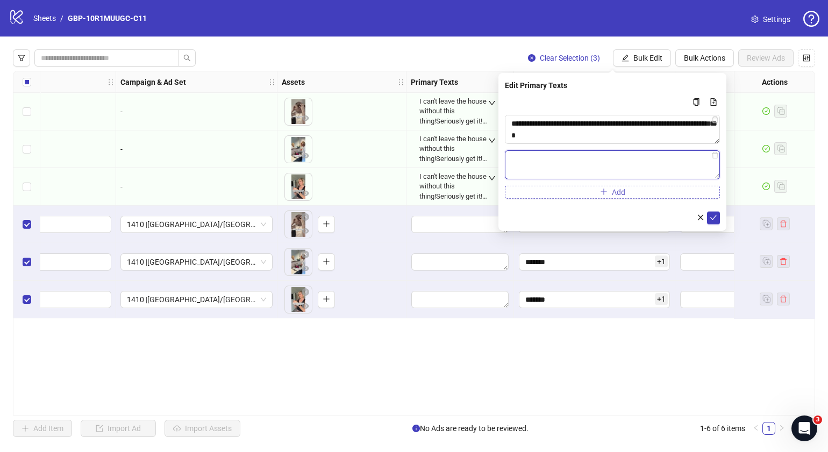
paste textarea "**********"
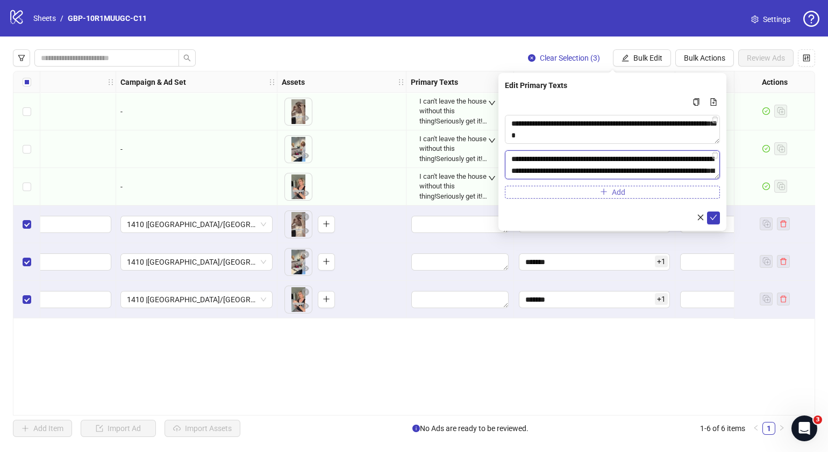
scroll to position [126, 0]
type textarea "**********"
click at [709, 216] on icon "check" at bounding box center [713, 218] width 8 height 8
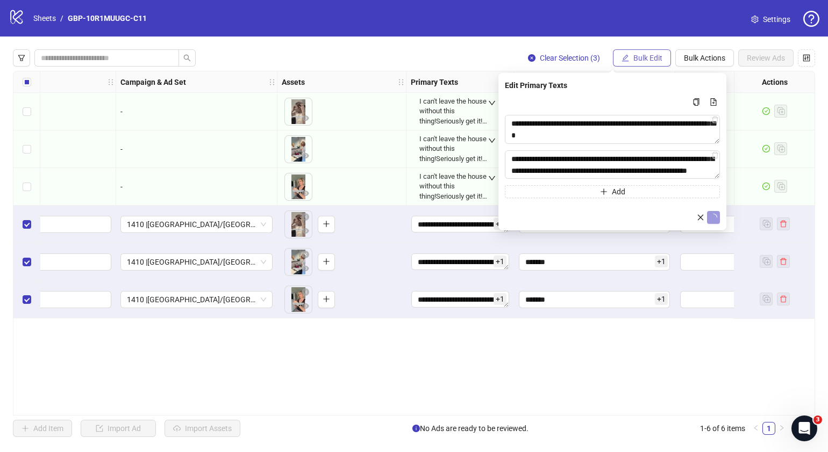
click at [650, 61] on span "Bulk Edit" at bounding box center [647, 58] width 29 height 9
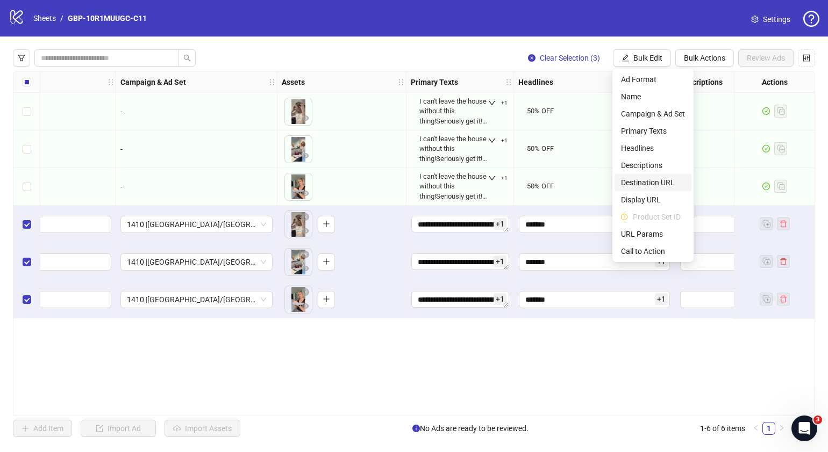
click at [647, 188] on span "Destination URL" at bounding box center [653, 183] width 64 height 12
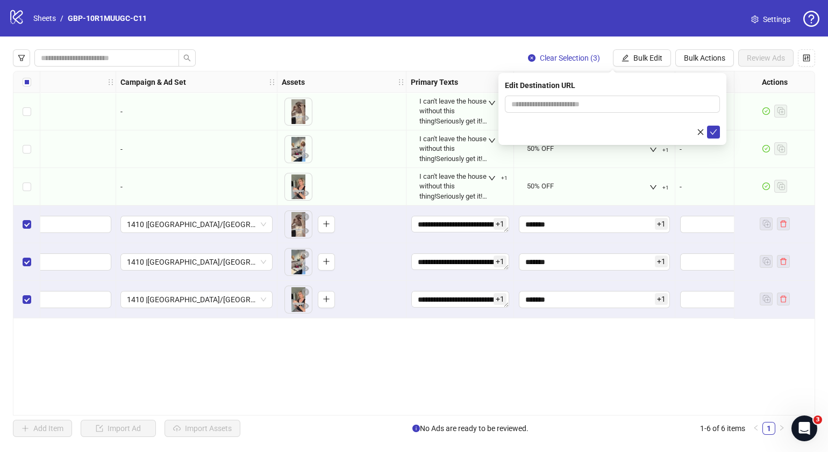
click at [645, 89] on div "Edit Destination URL" at bounding box center [612, 86] width 215 height 12
click at [645, 107] on input "text" at bounding box center [607, 104] width 193 height 12
paste input "**********"
type input "**********"
click at [710, 134] on icon "check" at bounding box center [713, 132] width 8 height 8
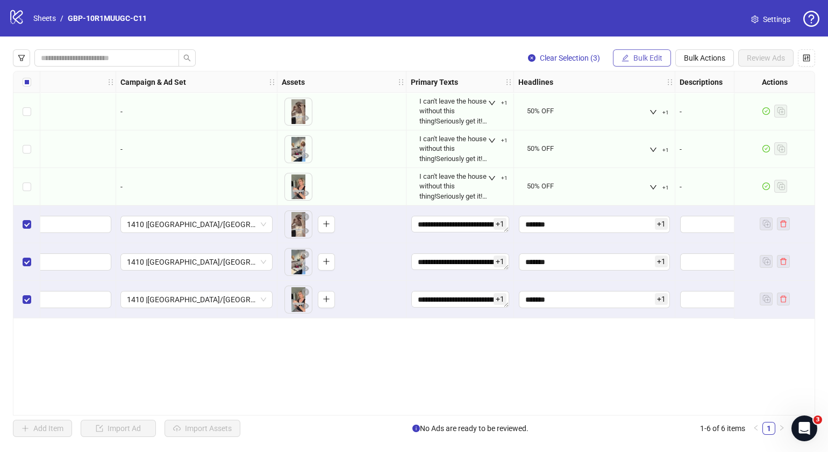
click at [648, 66] on button "Bulk Edit" at bounding box center [642, 57] width 58 height 17
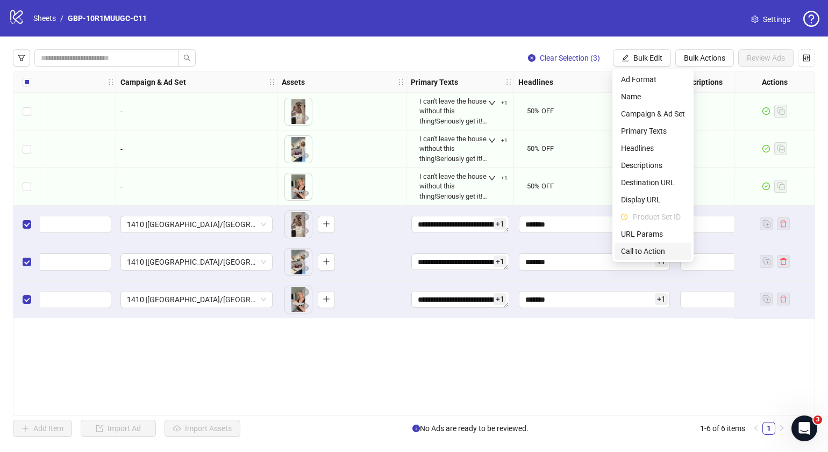
drag, startPoint x: 640, startPoint y: 253, endPoint x: 628, endPoint y: 191, distance: 63.4
click at [639, 253] on span "Call to Action" at bounding box center [653, 252] width 64 height 12
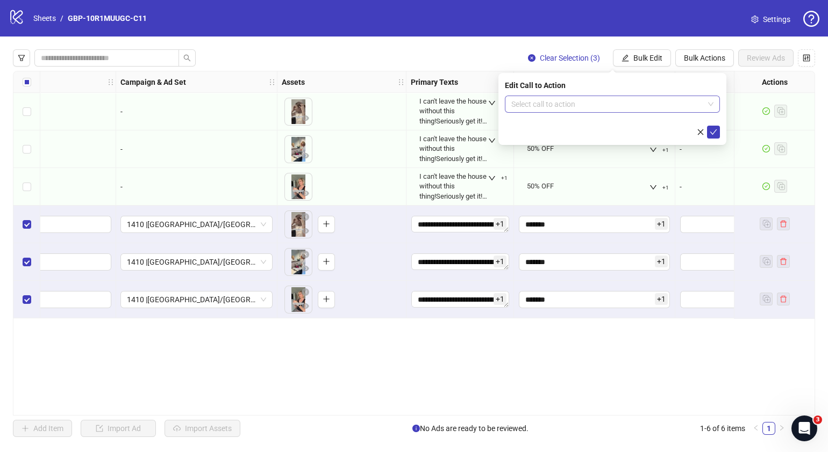
click at [622, 108] on input "search" at bounding box center [607, 104] width 192 height 16
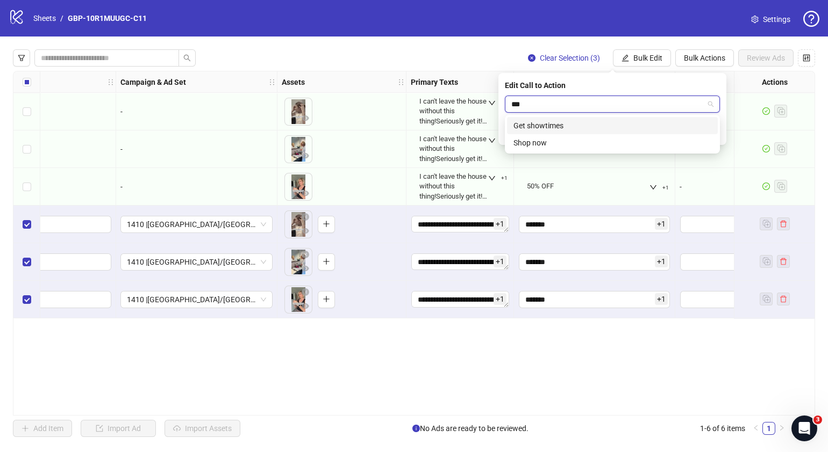
type input "****"
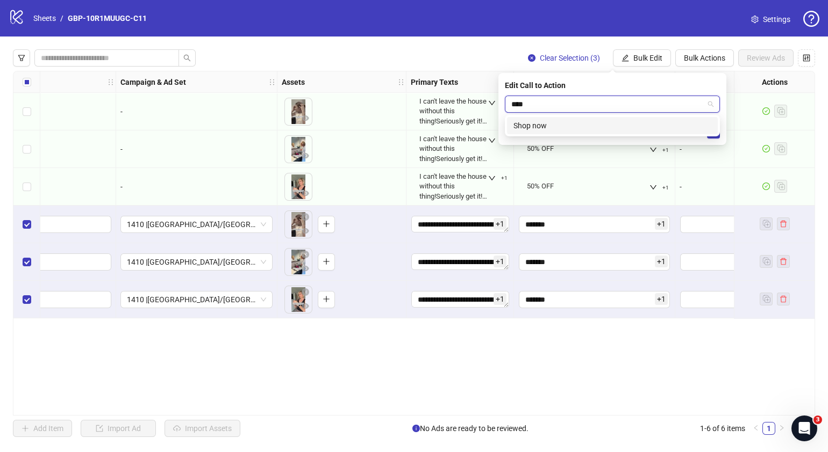
click at [610, 126] on div "Shop now" at bounding box center [612, 126] width 198 height 12
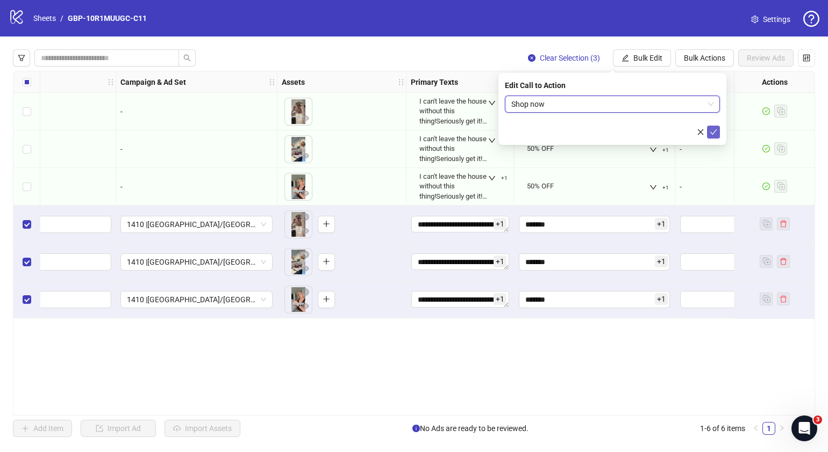
click at [714, 135] on icon "check" at bounding box center [713, 132] width 8 height 8
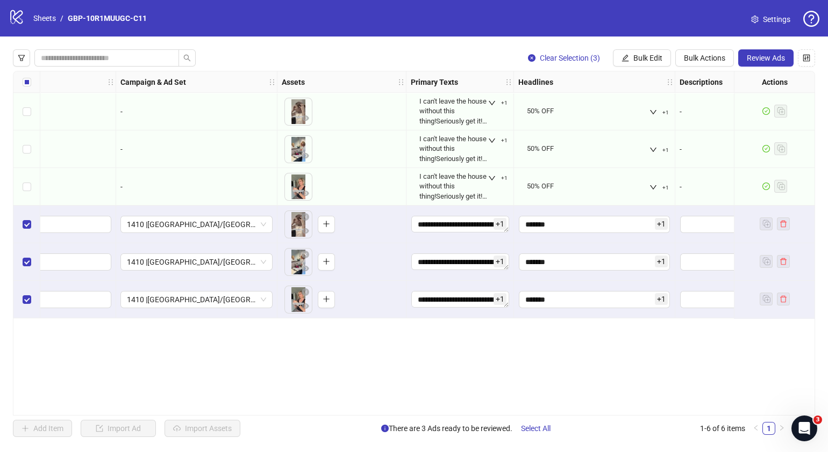
scroll to position [0, 0]
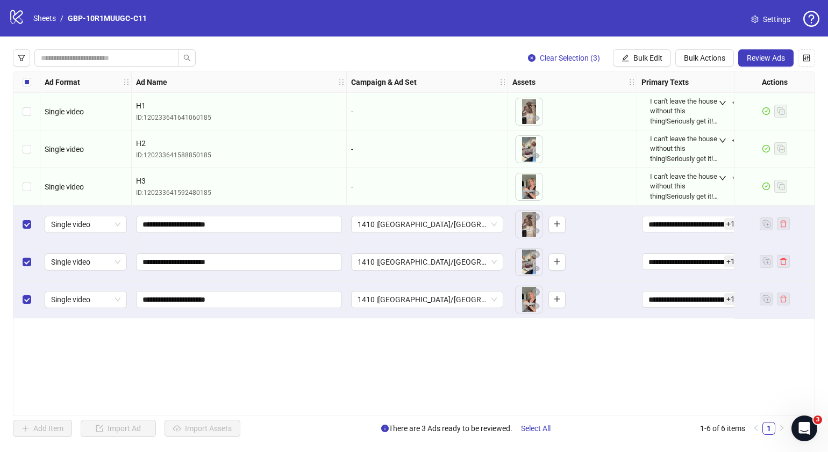
click at [377, 414] on div "**********" at bounding box center [414, 243] width 802 height 345
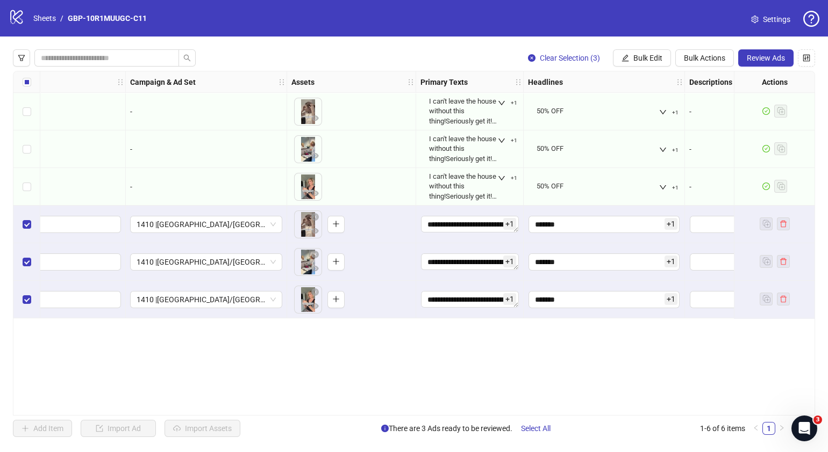
scroll to position [0, 222]
click at [758, 54] on span "Review Ads" at bounding box center [765, 58] width 38 height 9
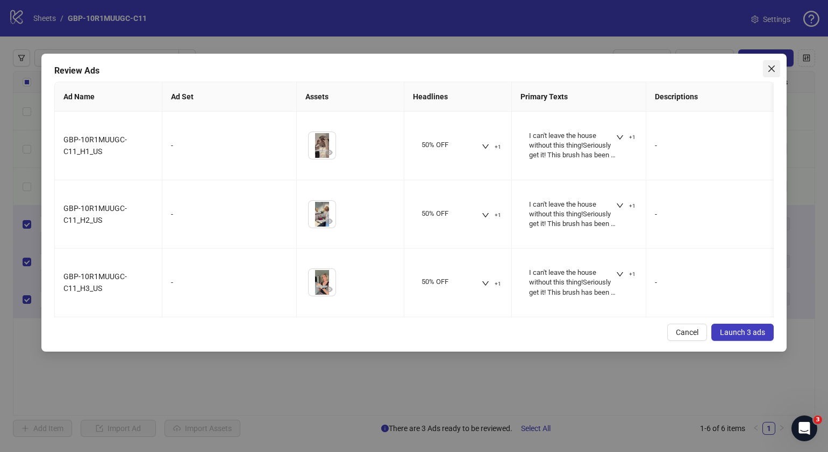
click at [774, 72] on icon "close" at bounding box center [771, 68] width 9 height 9
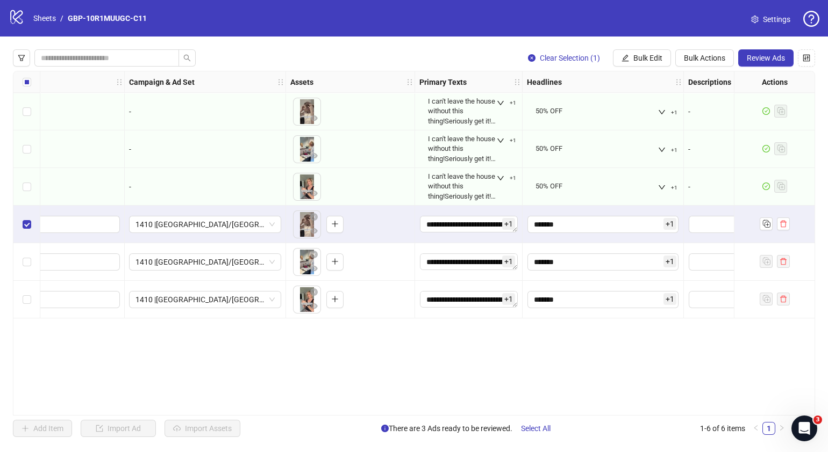
click at [26, 255] on div "Select row 5" at bounding box center [26, 262] width 27 height 38
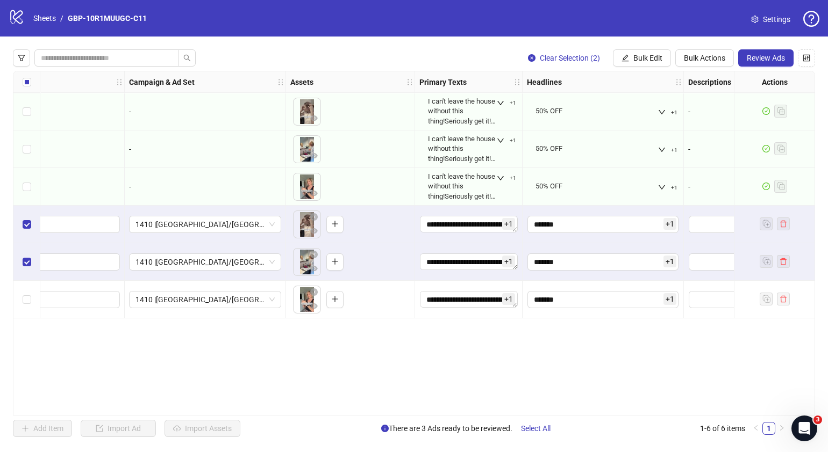
click at [27, 290] on div "Select row 6" at bounding box center [26, 300] width 27 height 38
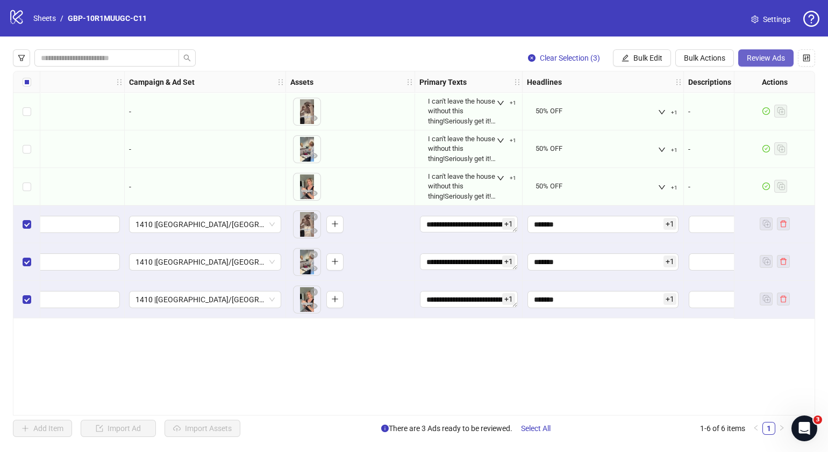
click at [753, 59] on span "Review Ads" at bounding box center [765, 58] width 38 height 9
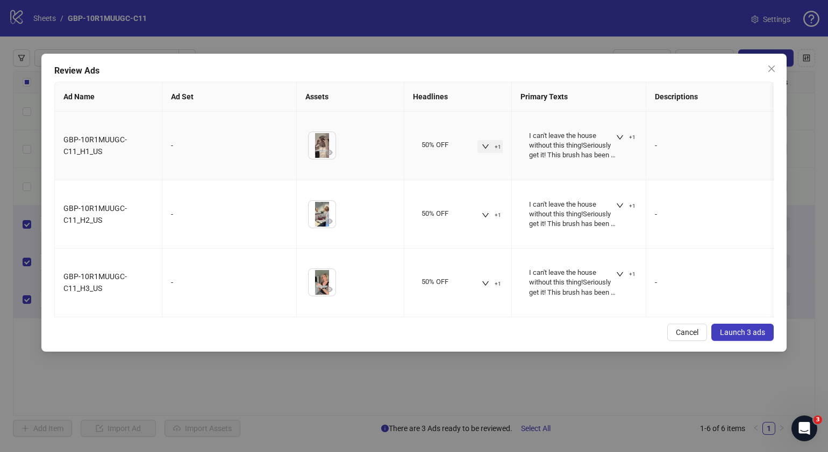
click at [486, 143] on icon "down" at bounding box center [486, 147] width 8 height 8
click at [615, 130] on div "I can't leave the house without this thing!Seriously get it! This brush has bee…" at bounding box center [579, 146] width 108 height 42
click at [623, 134] on icon "down" at bounding box center [620, 138] width 8 height 8
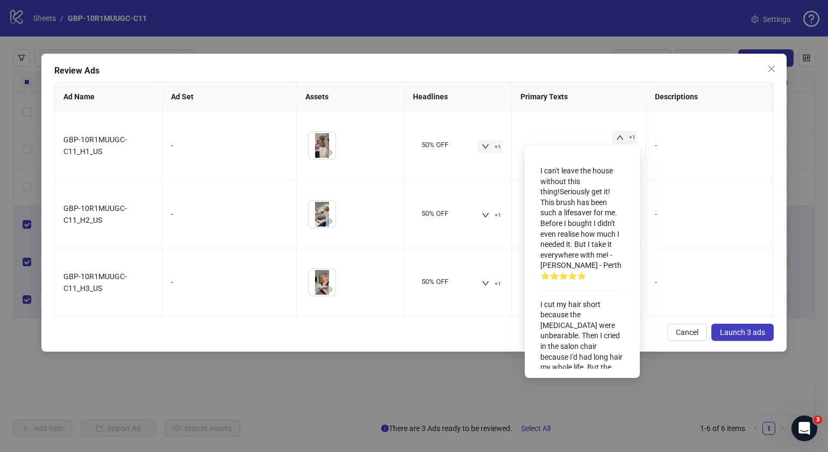
click at [449, 352] on div "Review Ads Ad Name Ad Set Assets Headlines Primary Texts Descriptions Destinati…" at bounding box center [413, 203] width 745 height 298
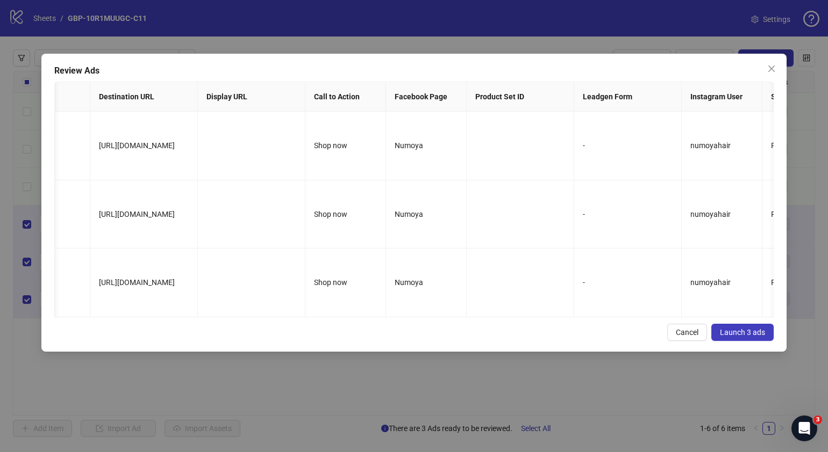
scroll to position [0, 688]
click at [747, 336] on button "Launch 3 ads" at bounding box center [742, 332] width 62 height 17
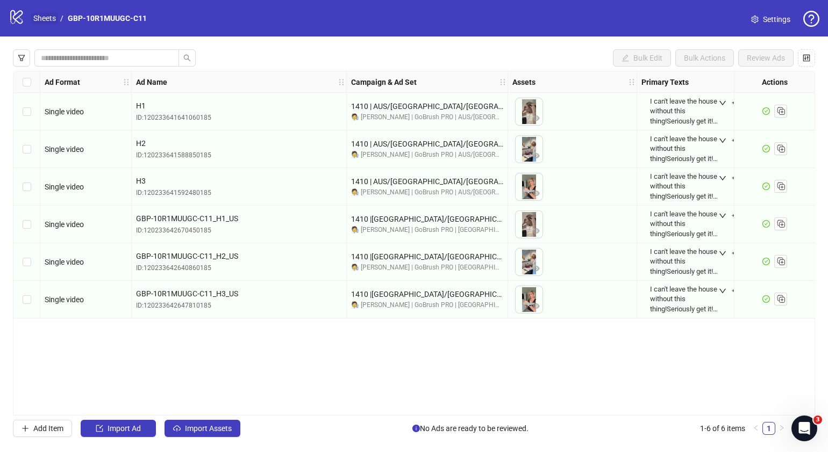
click at [48, 17] on link "Sheets" at bounding box center [44, 18] width 27 height 12
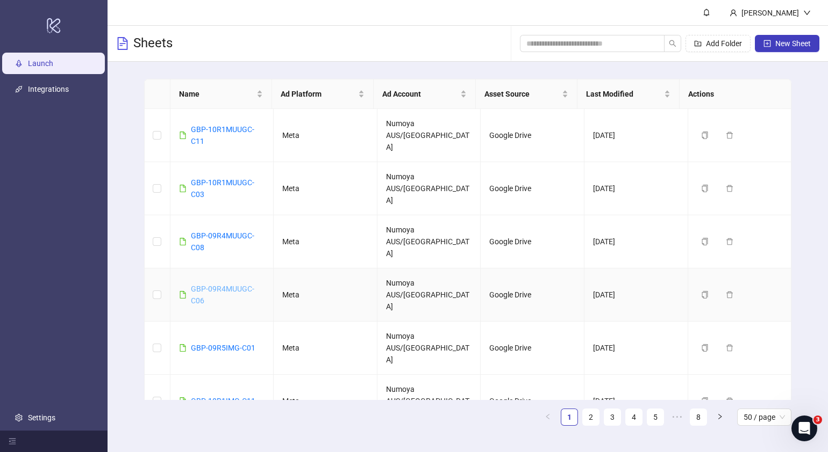
click at [239, 285] on link "GBP-09R4MUUGC-C06" at bounding box center [222, 295] width 63 height 20
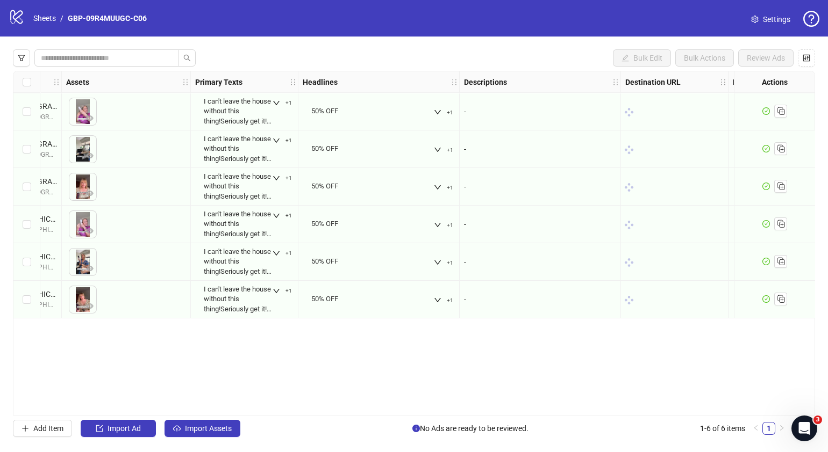
scroll to position [0, 447]
click at [48, 17] on link "Sheets" at bounding box center [44, 18] width 27 height 12
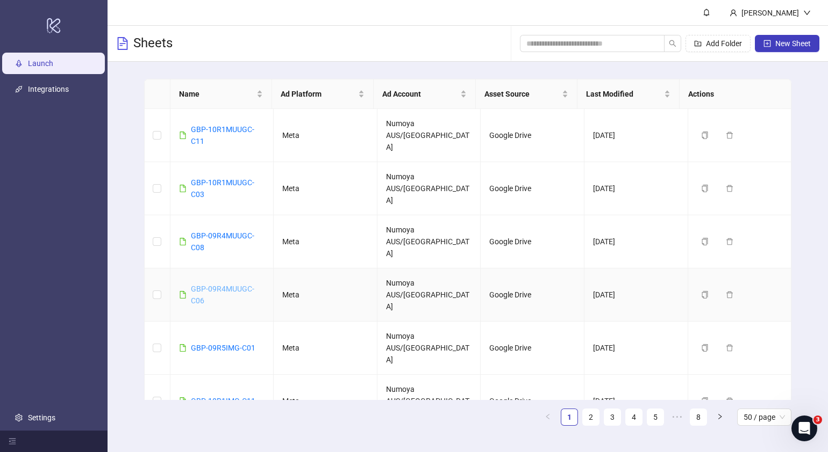
click at [239, 285] on link "GBP-09R4MUUGC-C06" at bounding box center [222, 295] width 63 height 20
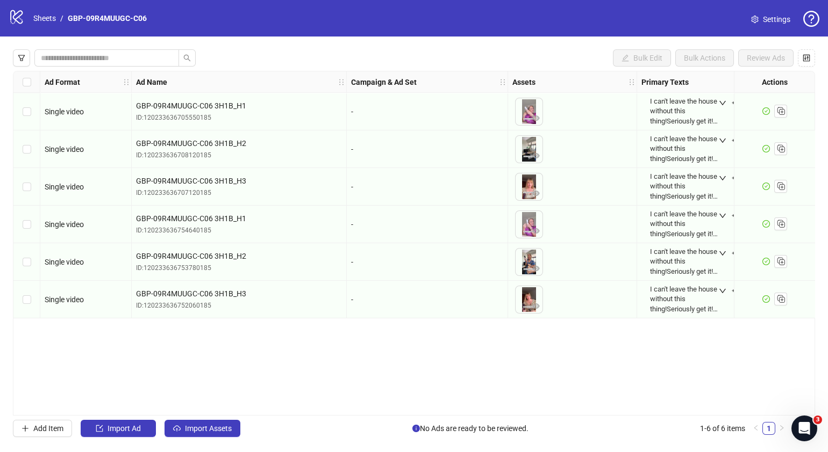
drag, startPoint x: 389, startPoint y: 407, endPoint x: 386, endPoint y: 414, distance: 6.8
click at [389, 409] on div "Ad Format Ad Name Campaign & Ad Set Assets Primary Texts Headlines Descriptions…" at bounding box center [414, 243] width 802 height 345
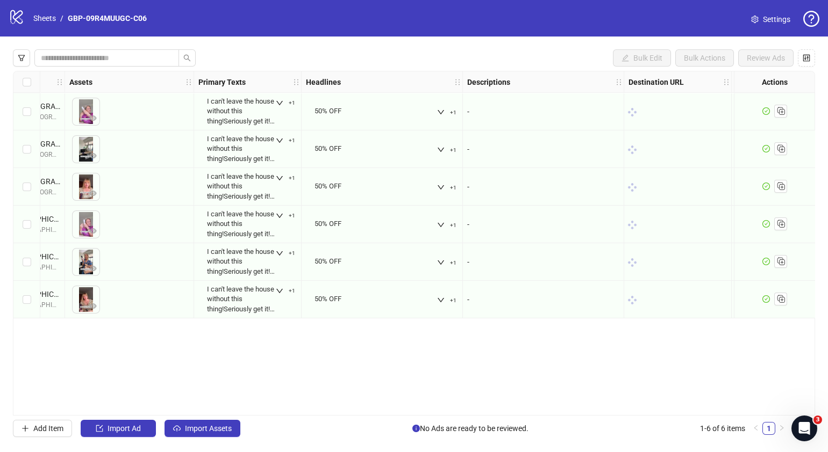
scroll to position [0, 443]
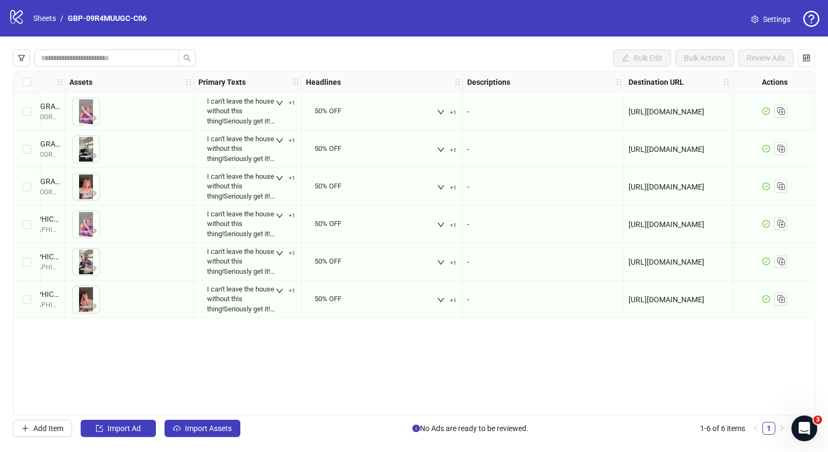
click at [352, 415] on div "Ad Format Ad Name Campaign & Ad Set Assets Primary Texts Headlines Descriptions…" at bounding box center [414, 243] width 802 height 345
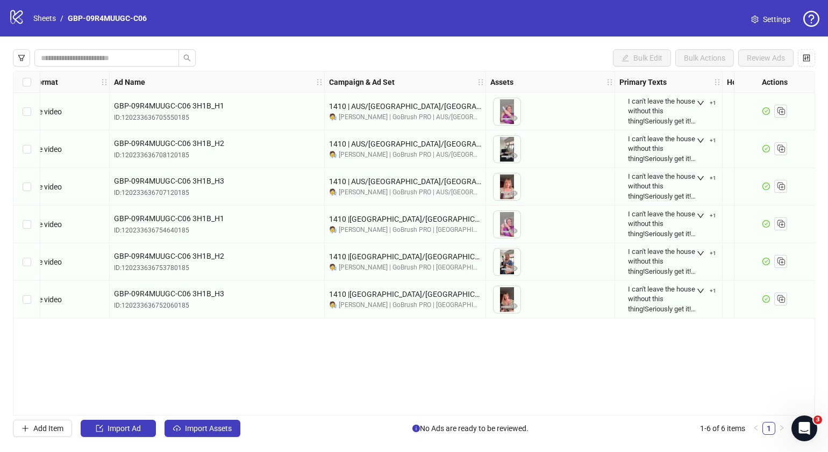
scroll to position [0, 21]
click at [45, 16] on link "Sheets" at bounding box center [44, 18] width 27 height 12
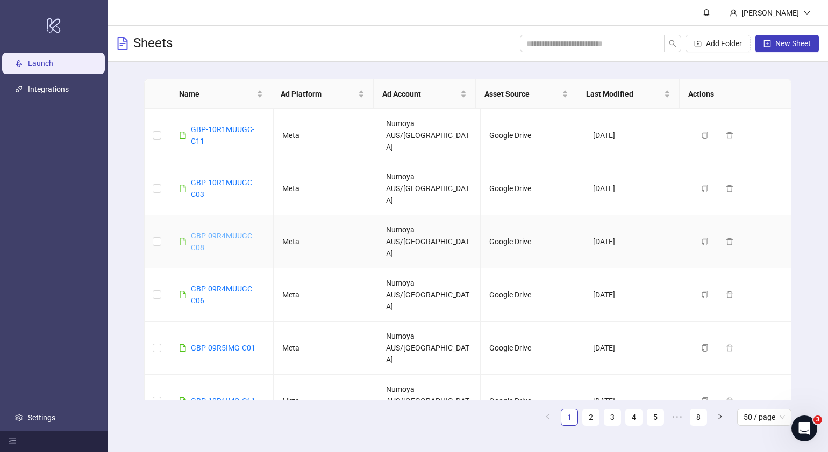
click at [232, 232] on link "GBP-09R4MUUGC-C08" at bounding box center [222, 242] width 63 height 20
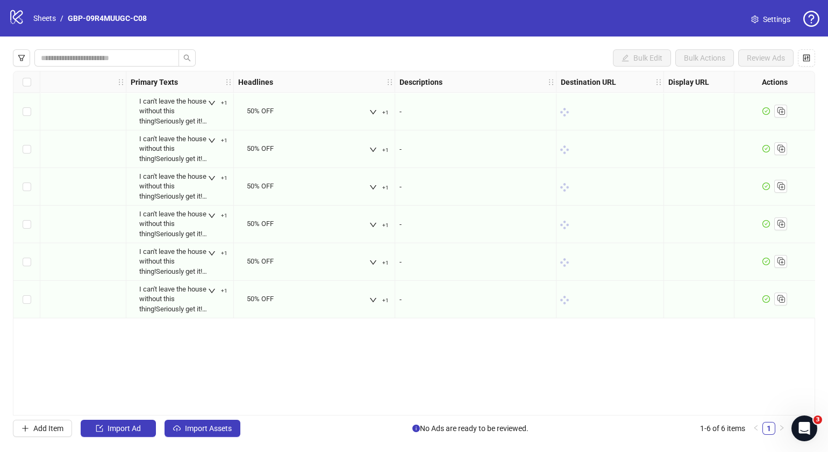
scroll to position [0, 548]
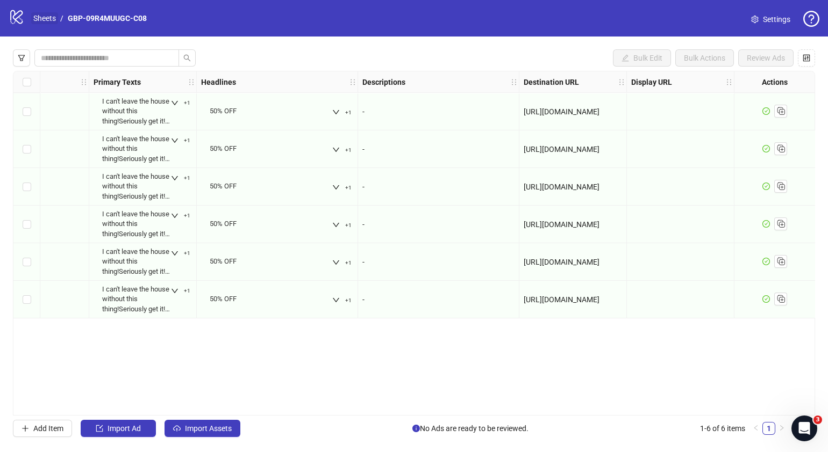
click at [53, 15] on link "Sheets" at bounding box center [44, 18] width 27 height 12
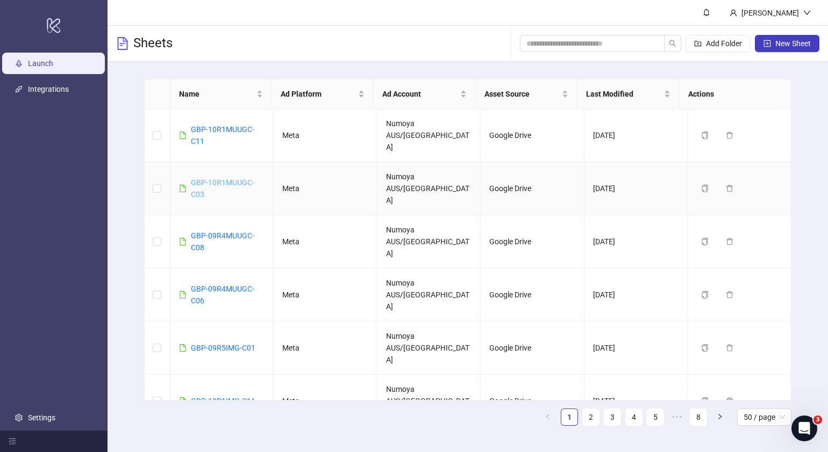
click at [232, 178] on link "GBP-10R1MUUGC-C03" at bounding box center [222, 188] width 63 height 20
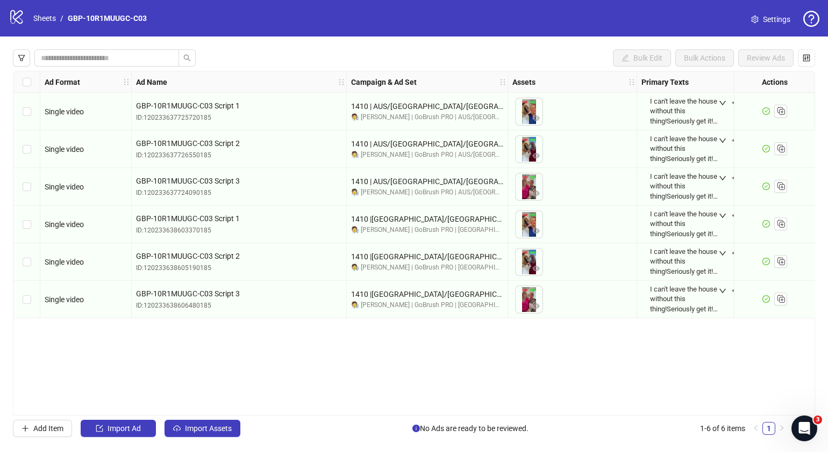
click at [278, 410] on div "Ad Format Ad Name Campaign & Ad Set Assets Primary Texts Headlines Descriptions…" at bounding box center [414, 243] width 802 height 345
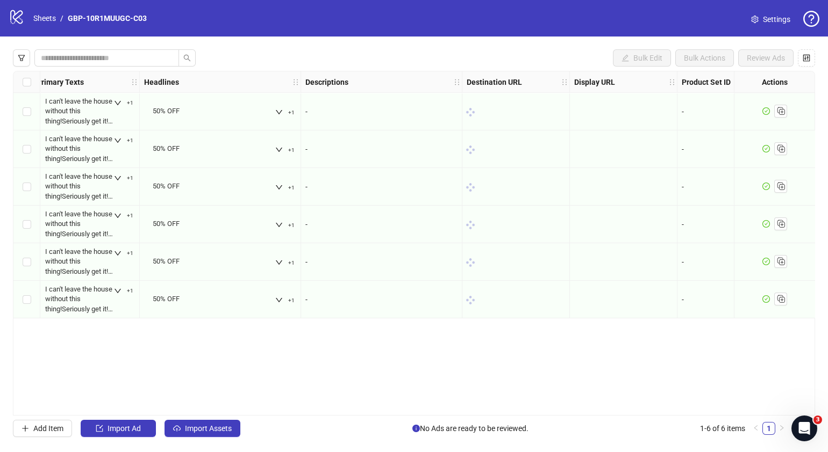
scroll to position [0, 606]
drag, startPoint x: 313, startPoint y: 214, endPoint x: 220, endPoint y: 381, distance: 190.5
click at [223, 384] on div "Ad Format Ad Name Campaign & Ad Set Assets Primary Texts Headlines Descriptions…" at bounding box center [414, 243] width 802 height 345
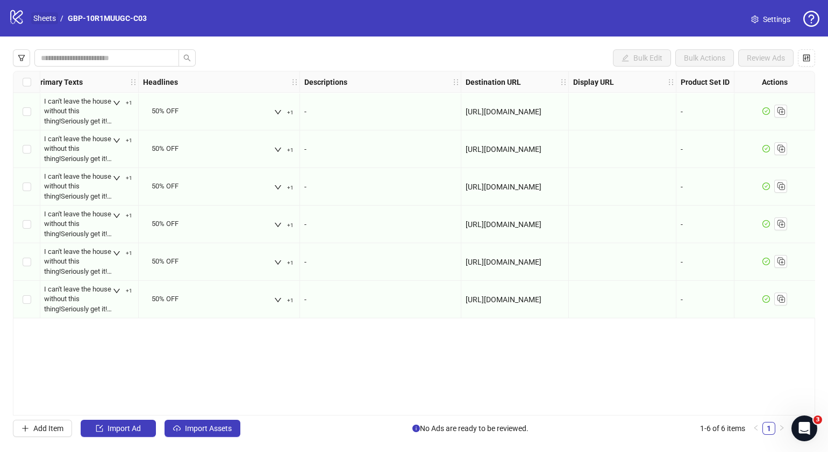
click at [42, 19] on link "Sheets" at bounding box center [44, 18] width 27 height 12
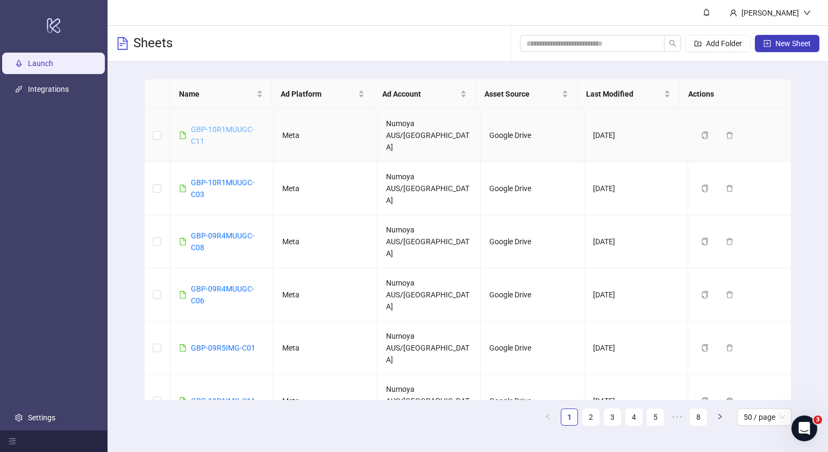
click at [235, 125] on link "GBP-10R1MUUGC-C11" at bounding box center [222, 135] width 63 height 20
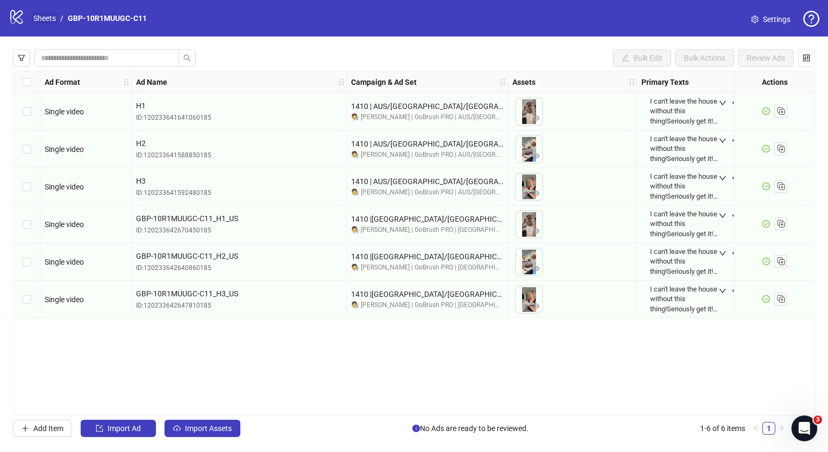
click at [50, 18] on link "Sheets" at bounding box center [44, 18] width 27 height 12
